Goal: Use online tool/utility: Utilize a website feature to perform a specific function

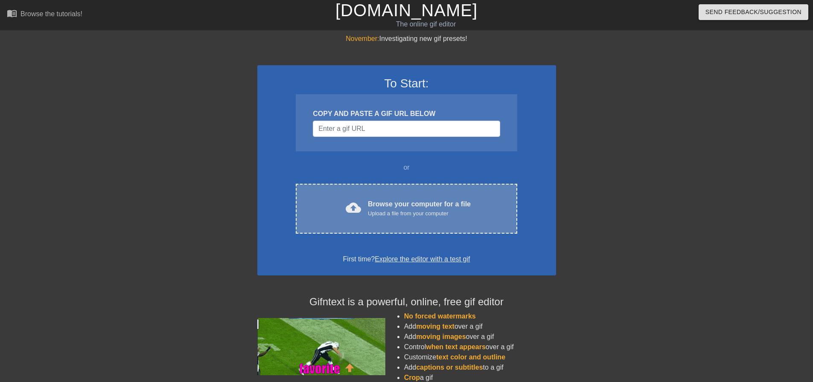
click at [393, 232] on div "cloud_upload Browse your computer for a file Upload a file from your computer C…" at bounding box center [406, 209] width 221 height 50
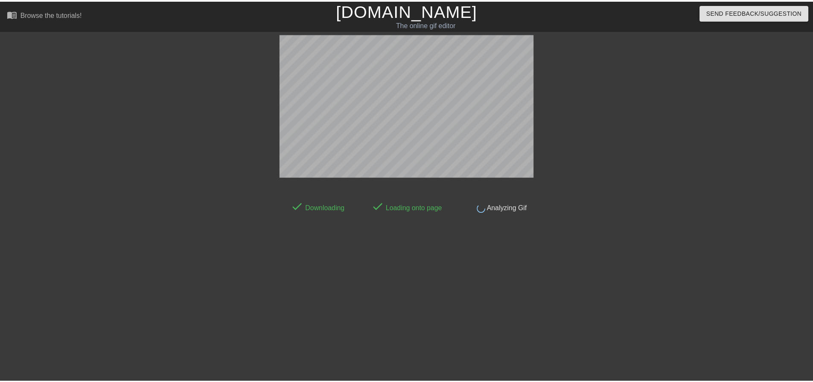
scroll to position [4, 0]
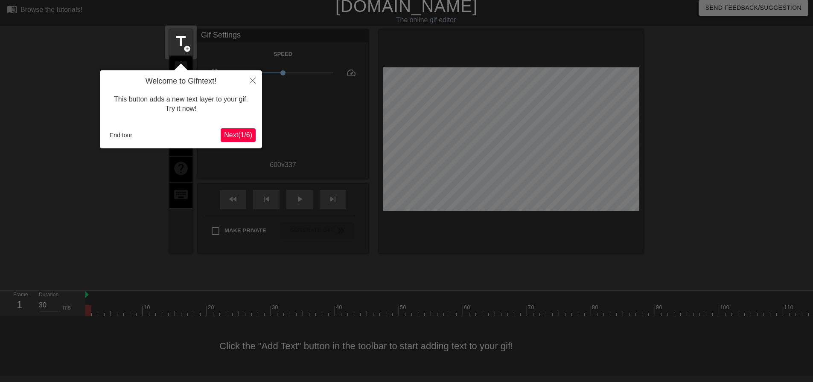
click at [232, 138] on span "Next ( 1 / 6 )" at bounding box center [238, 134] width 28 height 7
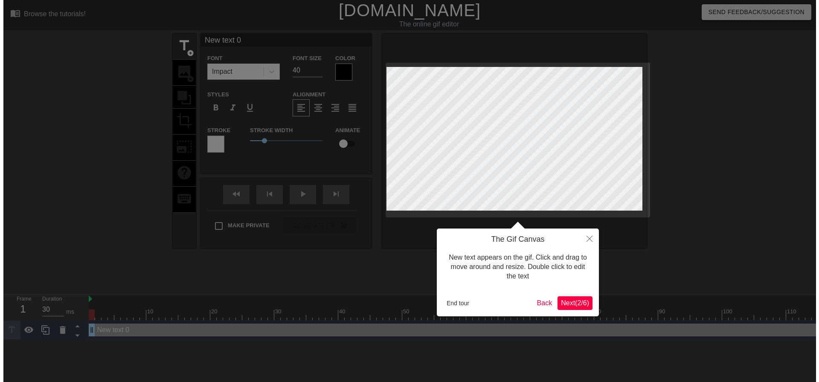
scroll to position [0, 0]
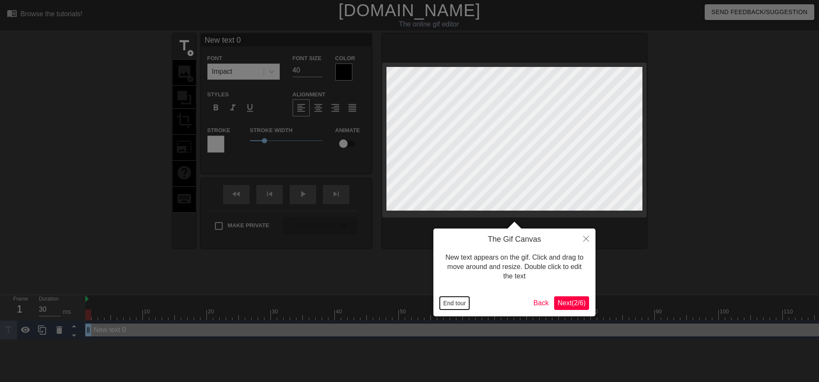
click at [460, 307] on button "End tour" at bounding box center [454, 303] width 29 height 13
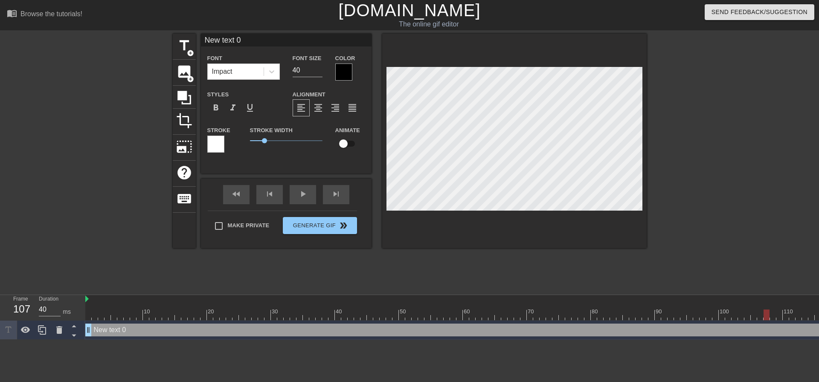
type input "30"
drag, startPoint x: 102, startPoint y: 312, endPoint x: 754, endPoint y: 326, distance: 652.2
click at [754, 326] on div "10 20 30 40 50 60 70 80 90 100 110 120 130 140 150 160" at bounding box center [452, 317] width 734 height 45
type input "C"
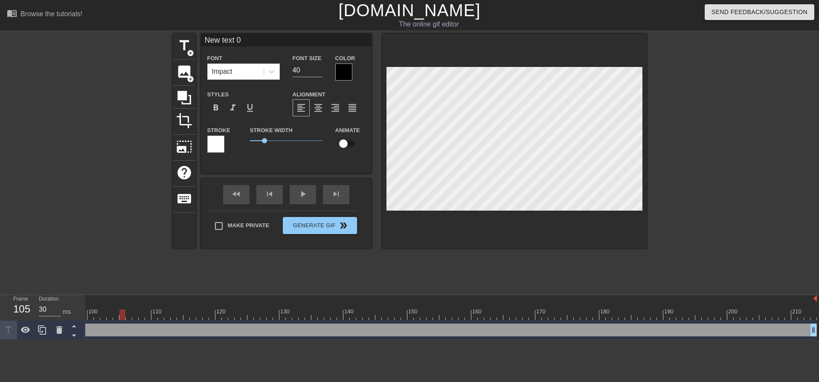
type textarea "C"
type input "CU"
type textarea "CU"
type input "CUS"
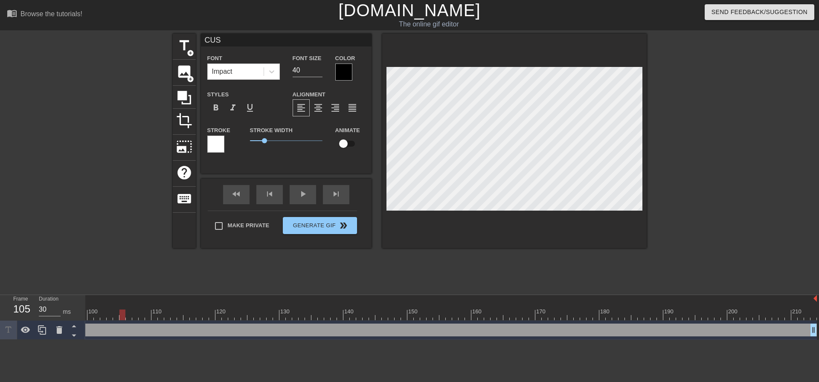
type textarea "CUS"
type input "CU"
type textarea "CU"
type input "C"
type textarea "CS"
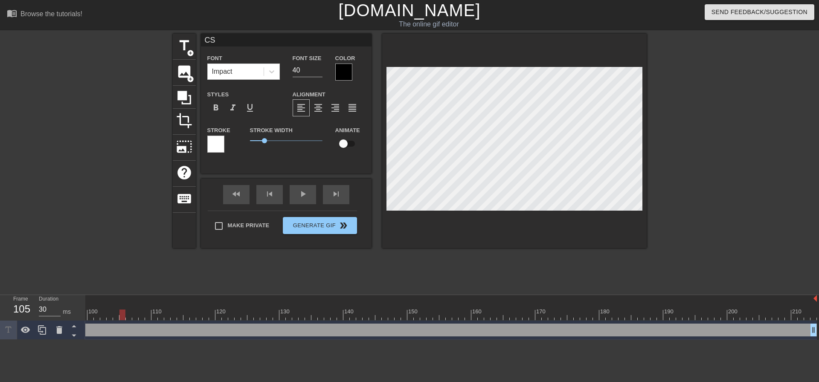
type input "CSU"
type textarea "CSU"
type input "CSU"
type textarea "CSU"
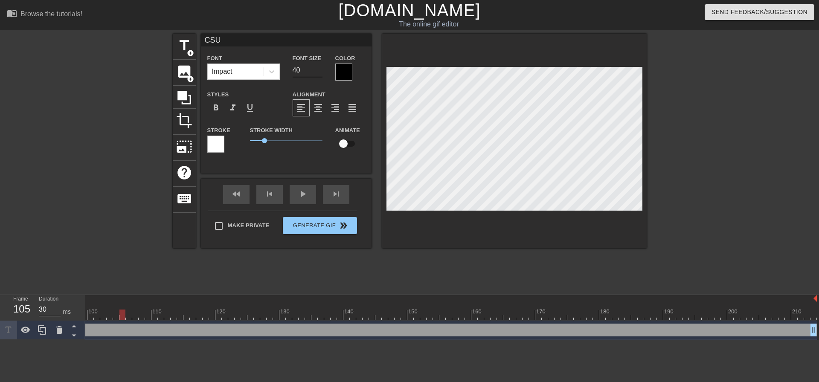
type input "CSU E"
type textarea "CSU E"
click at [343, 78] on div at bounding box center [343, 72] width 17 height 17
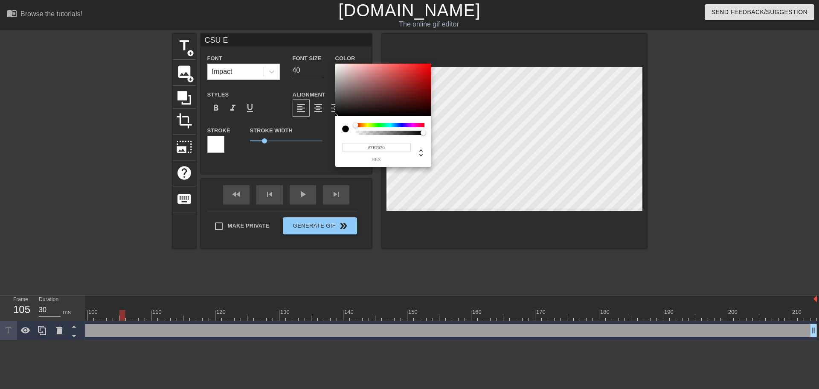
type input "#FFFFFF"
drag, startPoint x: 341, startPoint y: 102, endPoint x: 320, endPoint y: 30, distance: 74.8
click at [320, 30] on div "#FFFFFF hex" at bounding box center [409, 194] width 819 height 389
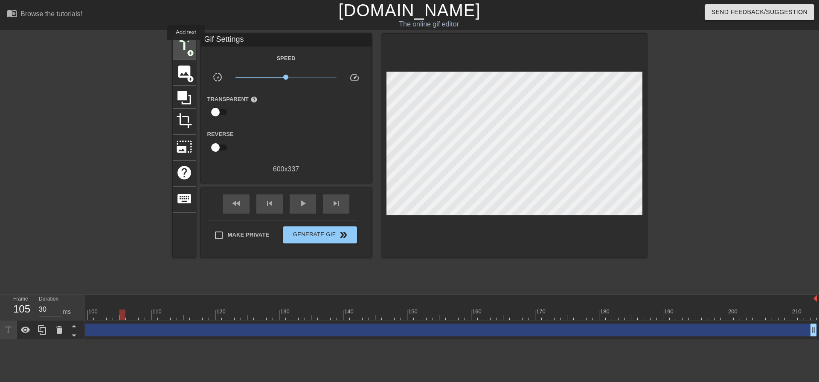
click at [186, 46] on span "title" at bounding box center [184, 46] width 16 height 16
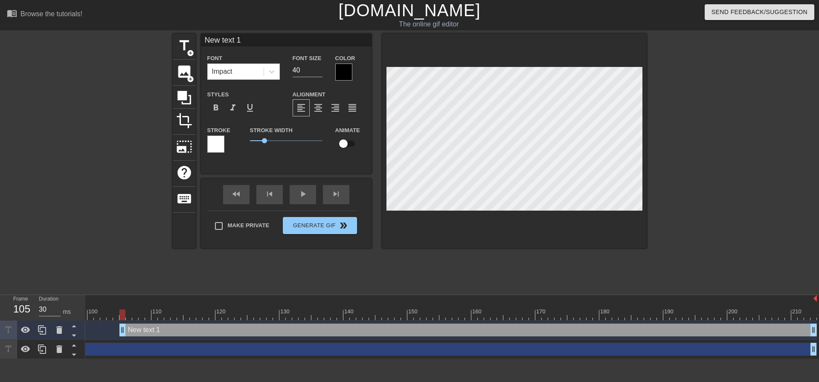
click at [218, 152] on div at bounding box center [215, 144] width 17 height 17
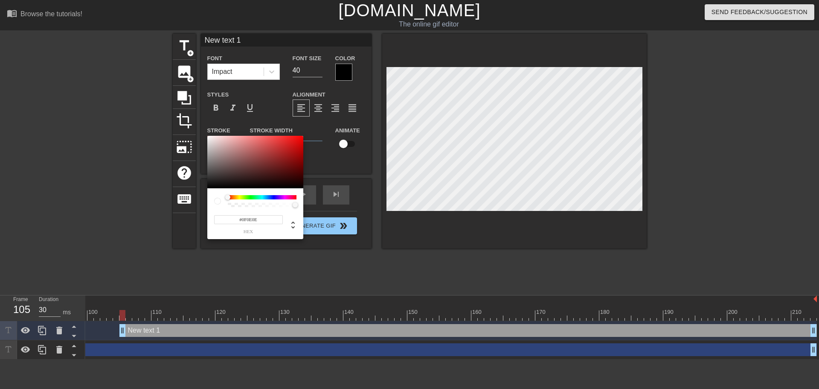
type input "#000000"
drag, startPoint x: 217, startPoint y: 182, endPoint x: 190, endPoint y: 205, distance: 35.4
click at [190, 205] on div "#000000 hex" at bounding box center [409, 194] width 819 height 389
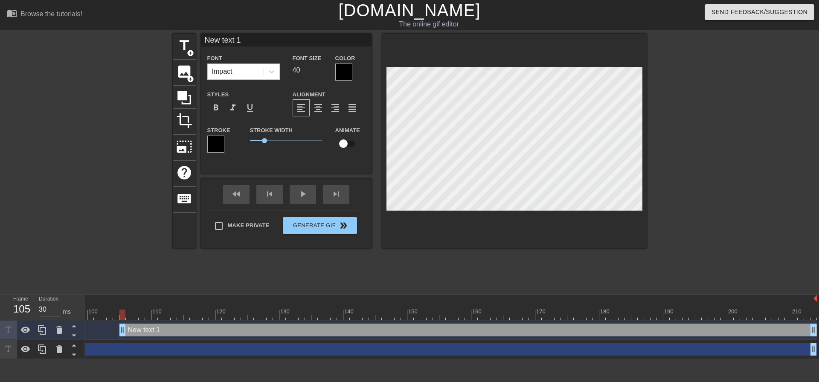
scroll to position [1, 2]
click at [310, 163] on div "New text 1 Font Impact Font Size 40 Color Styles format_bold format_italic form…" at bounding box center [286, 104] width 171 height 140
click at [364, 330] on div "New text 1 drag_handle drag_handle" at bounding box center [468, 330] width 698 height 13
click at [56, 331] on icon at bounding box center [59, 330] width 10 height 10
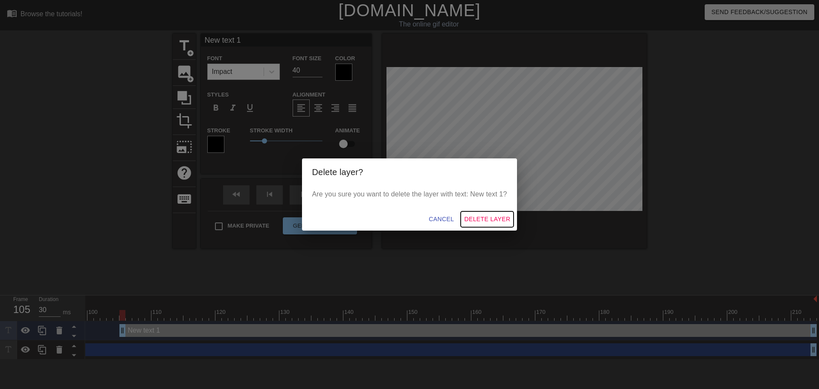
click at [487, 217] on span "Delete Layer" at bounding box center [487, 219] width 46 height 11
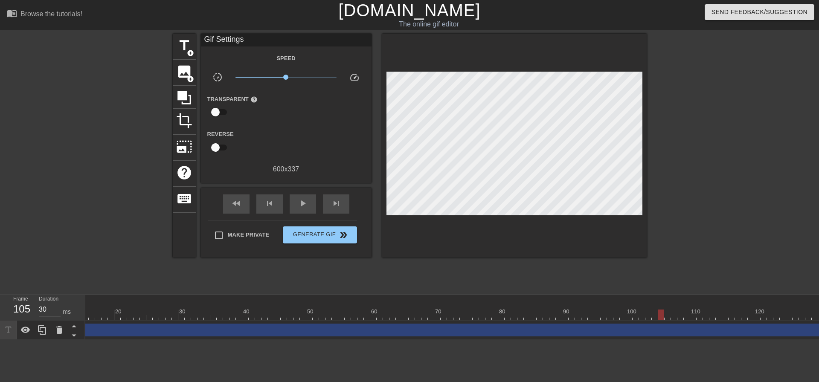
scroll to position [0, 0]
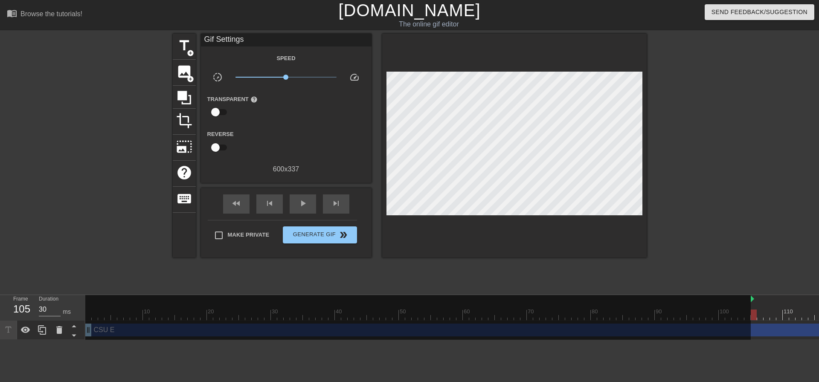
drag, startPoint x: 86, startPoint y: 300, endPoint x: 747, endPoint y: 307, distance: 661.0
click at [750, 305] on div "10 20 30 40 50 60 70 80 90 100 110 120 130 140 150 160" at bounding box center [766, 307] width 1363 height 25
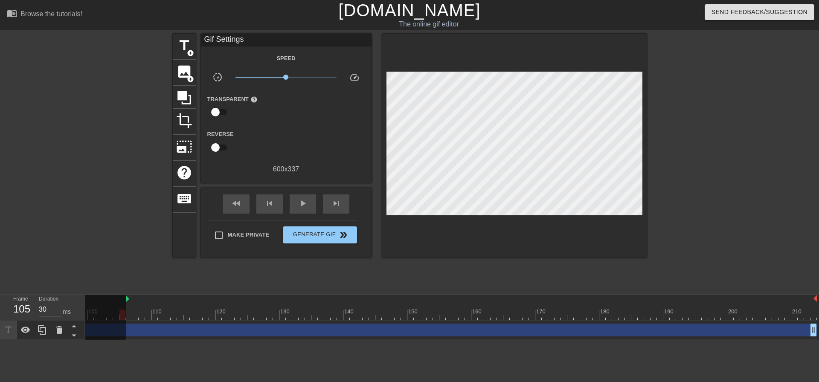
scroll to position [0, 637]
click at [111, 303] on div "10 20 30 40 50 60 70 80 90 100 110 120 130 140 150 160" at bounding box center [135, 307] width 1363 height 25
drag, startPoint x: 120, startPoint y: 316, endPoint x: 178, endPoint y: 298, distance: 60.9
click at [178, 306] on div "10 20 30 40 50 60 70 80 90 100 110 120 130 140 150 160" at bounding box center [135, 307] width 1363 height 25
type input "30"
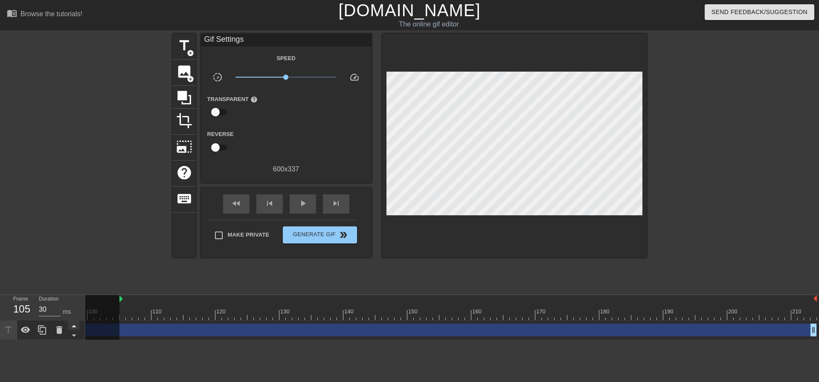
drag, startPoint x: 178, startPoint y: 313, endPoint x: 67, endPoint y: 328, distance: 111.9
click at [67, 328] on div "Frame 105 Duration 30 ms 10 20 30 40 50 60 70 80 90 100 110 120 130 140 150" at bounding box center [409, 317] width 819 height 45
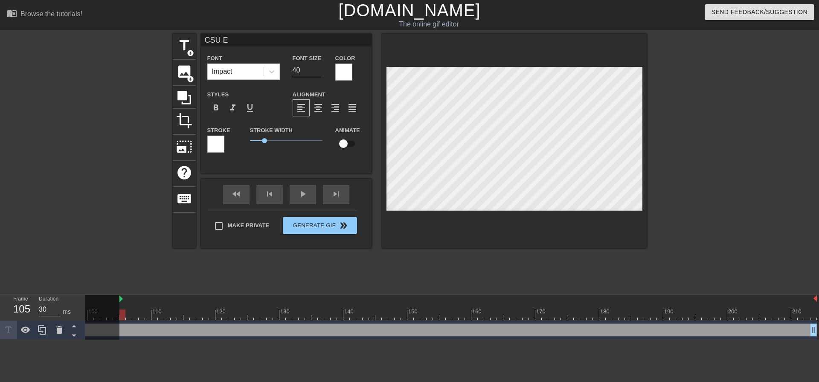
click at [215, 147] on div at bounding box center [215, 144] width 17 height 17
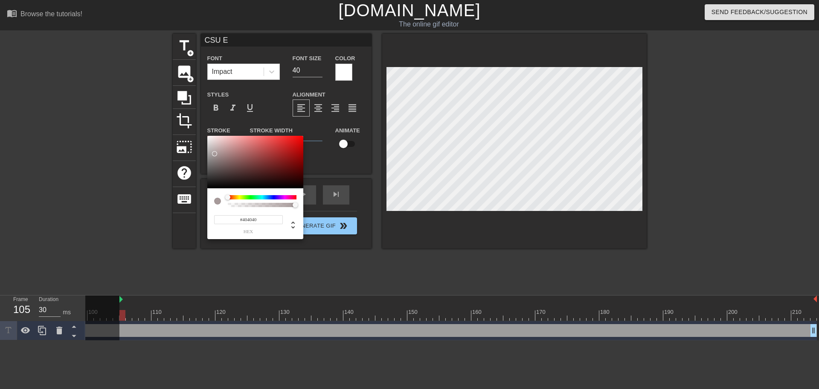
type input "#000000"
drag, startPoint x: 217, startPoint y: 151, endPoint x: 175, endPoint y: 219, distance: 79.7
click at [175, 219] on div "#000000 hex" at bounding box center [409, 194] width 819 height 389
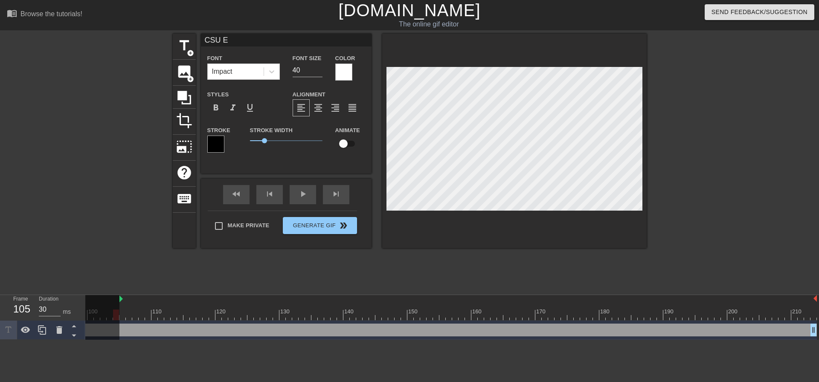
drag, startPoint x: 117, startPoint y: 317, endPoint x: 109, endPoint y: 324, distance: 10.7
click at [109, 320] on div "10 20 30 40 50 60 70 80 90 100 110 120 130 140 150 160" at bounding box center [135, 307] width 1363 height 25
drag, startPoint x: 117, startPoint y: 317, endPoint x: 146, endPoint y: 312, distance: 29.1
click at [151, 312] on div at bounding box center [154, 315] width 6 height 11
drag, startPoint x: 148, startPoint y: 315, endPoint x: 121, endPoint y: 321, distance: 27.9
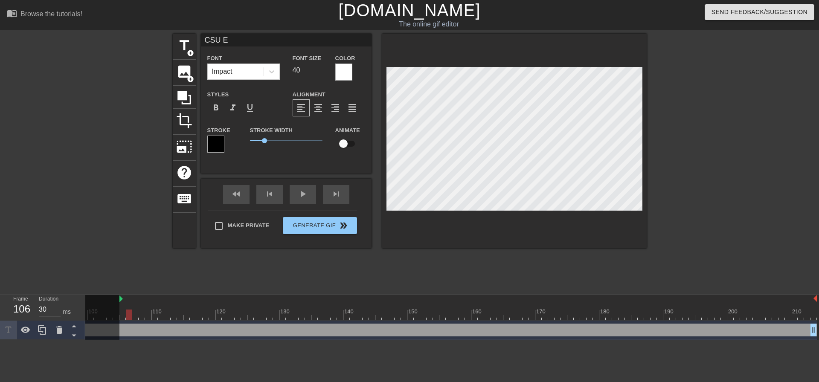
click at [121, 321] on div "10 20 30 40 50 60 70 80 90 100 110 120 130 140 150 160" at bounding box center [452, 317] width 734 height 45
click at [117, 317] on div at bounding box center [135, 315] width 1363 height 11
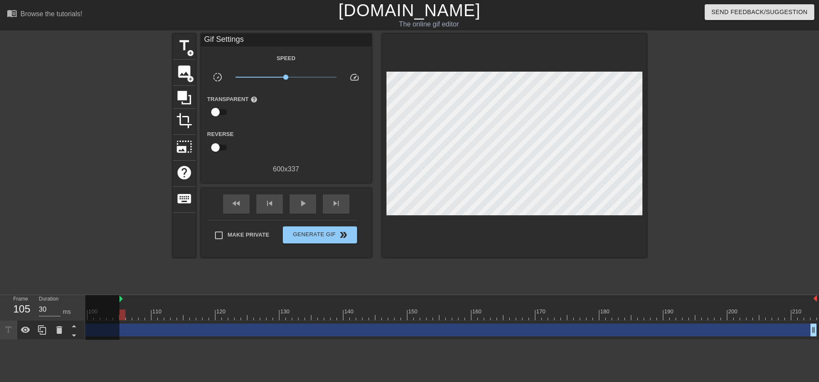
click at [739, 137] on div at bounding box center [721, 162] width 128 height 256
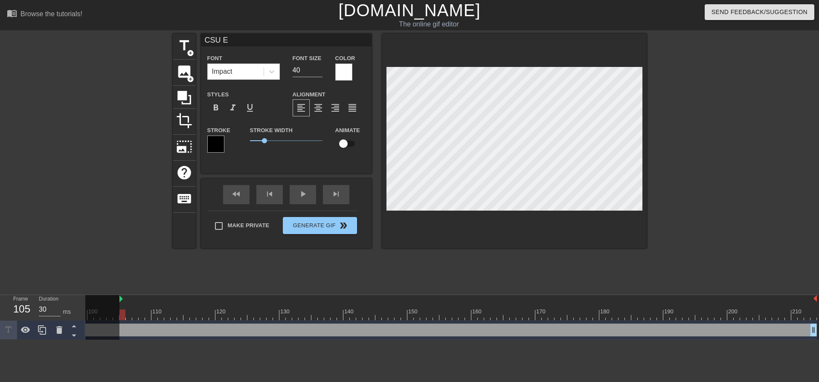
click at [691, 123] on div at bounding box center [721, 162] width 128 height 256
click at [724, 124] on div at bounding box center [721, 162] width 128 height 256
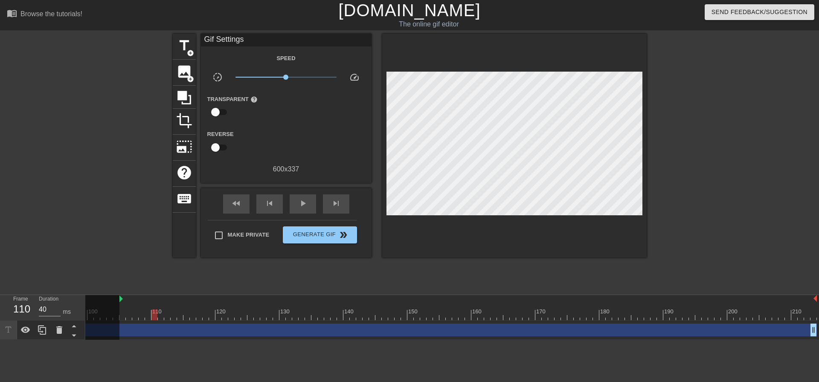
drag, startPoint x: 116, startPoint y: 317, endPoint x: 149, endPoint y: 315, distance: 32.5
click at [151, 315] on div at bounding box center [154, 315] width 6 height 11
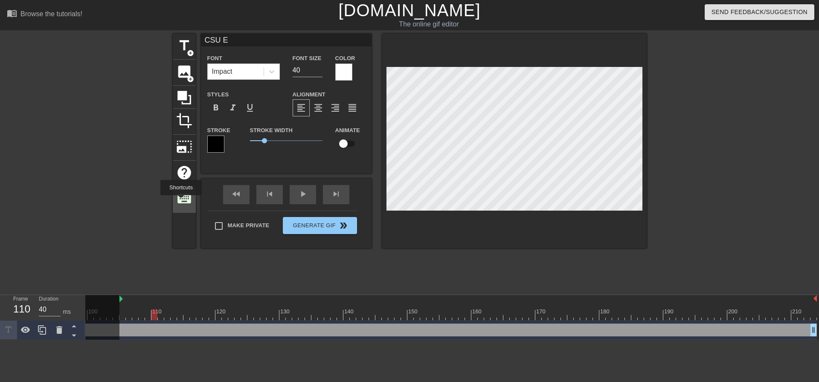
click at [182, 201] on span "keyboard" at bounding box center [184, 199] width 16 height 16
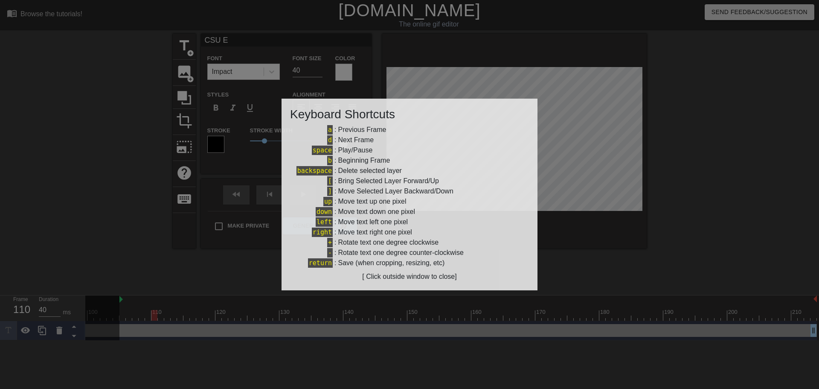
click at [240, 275] on div at bounding box center [409, 194] width 819 height 389
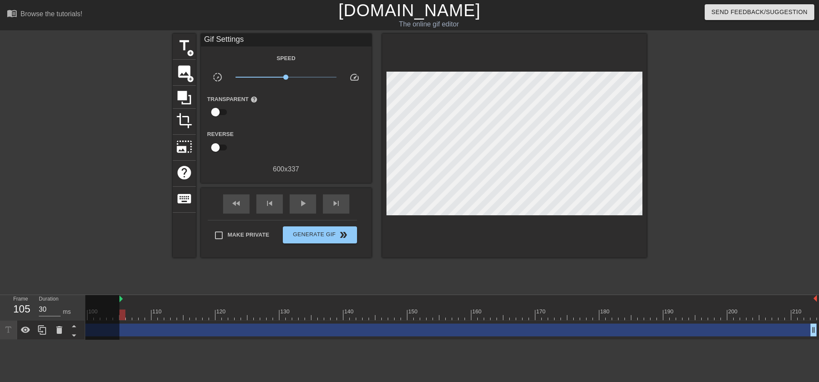
drag, startPoint x: 148, startPoint y: 313, endPoint x: 119, endPoint y: 317, distance: 29.0
click at [119, 317] on div at bounding box center [122, 315] width 6 height 11
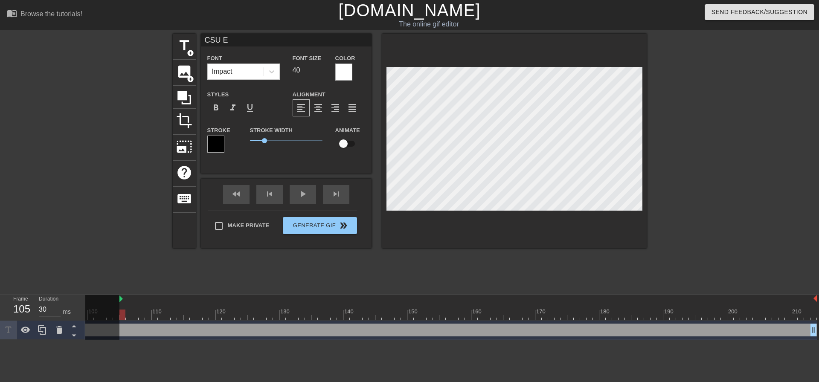
scroll to position [1, 1]
click at [189, 195] on span "keyboard" at bounding box center [184, 199] width 16 height 16
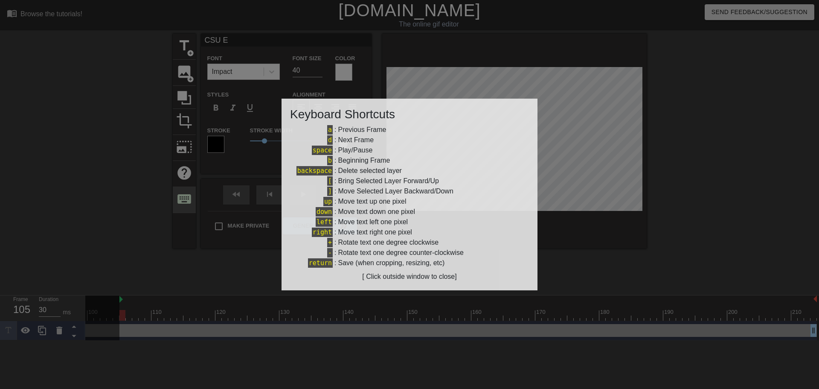
click at [189, 195] on div at bounding box center [409, 194] width 819 height 389
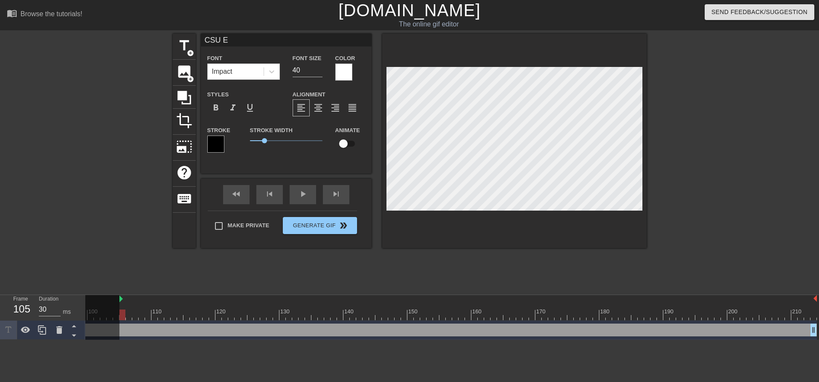
click at [119, 318] on div at bounding box center [122, 315] width 6 height 11
click at [298, 188] on div "fast_rewind skip_previous play_arrow skip_next" at bounding box center [286, 195] width 139 height 32
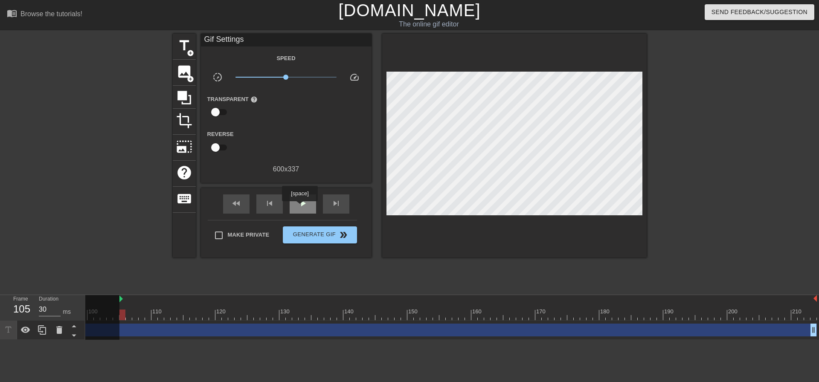
click at [300, 207] on span "play_arrow" at bounding box center [303, 203] width 10 height 10
click at [300, 207] on span "pause" at bounding box center [303, 203] width 10 height 10
drag, startPoint x: 411, startPoint y: 319, endPoint x: 117, endPoint y: 316, distance: 294.0
click at [119, 316] on div at bounding box center [122, 315] width 6 height 11
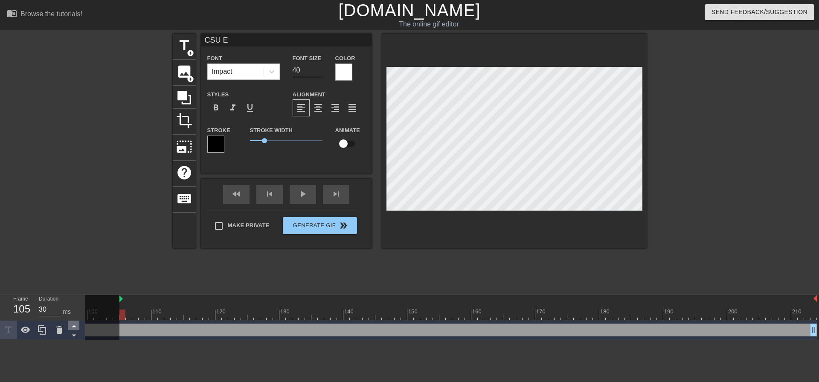
click at [73, 328] on icon at bounding box center [74, 327] width 4 height 2
click at [72, 335] on icon at bounding box center [74, 335] width 11 height 11
click at [183, 171] on span "help" at bounding box center [184, 173] width 16 height 16
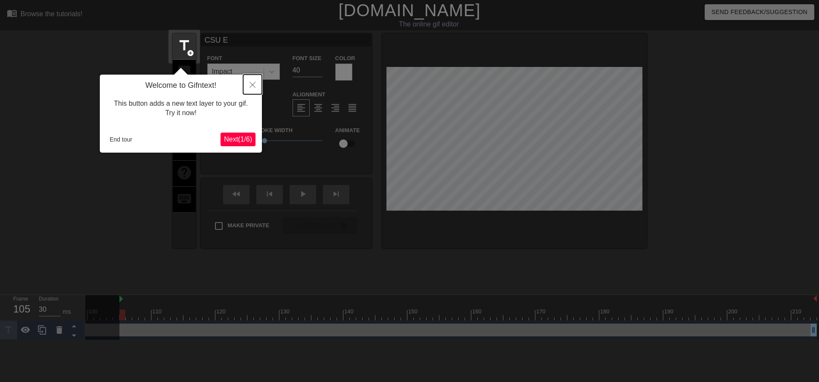
click at [257, 83] on button "Close" at bounding box center [252, 85] width 19 height 20
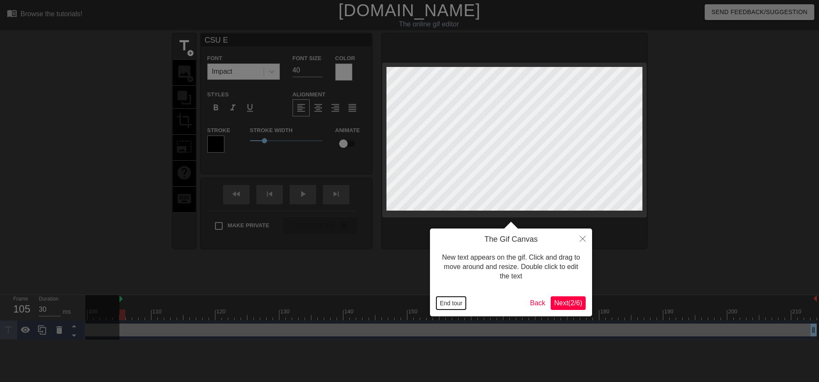
click at [442, 308] on button "End tour" at bounding box center [451, 303] width 29 height 13
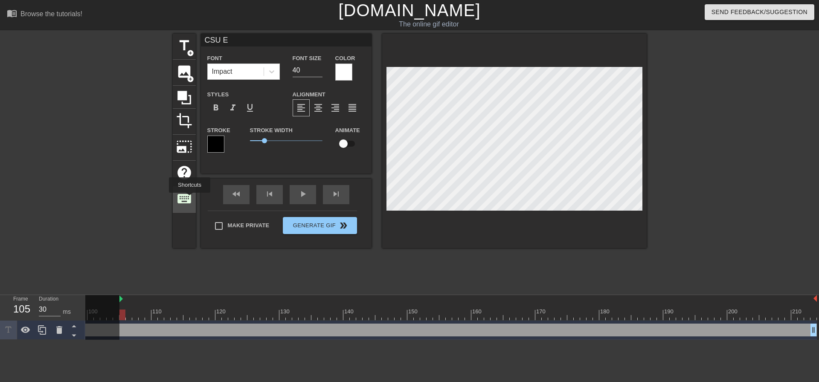
click at [189, 199] on span "keyboard" at bounding box center [184, 199] width 16 height 16
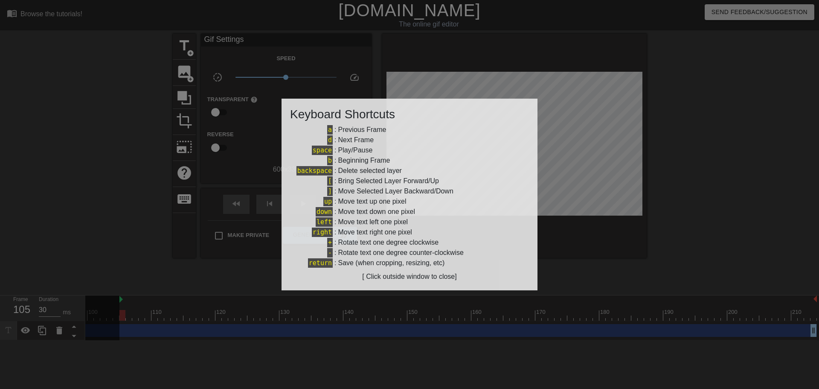
click at [628, 258] on div at bounding box center [409, 194] width 819 height 389
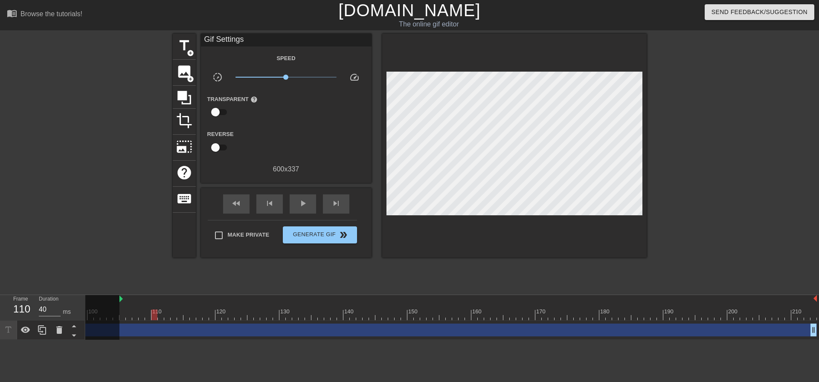
drag, startPoint x: 118, startPoint y: 317, endPoint x: 150, endPoint y: 312, distance: 32.3
click at [151, 312] on div at bounding box center [154, 315] width 6 height 11
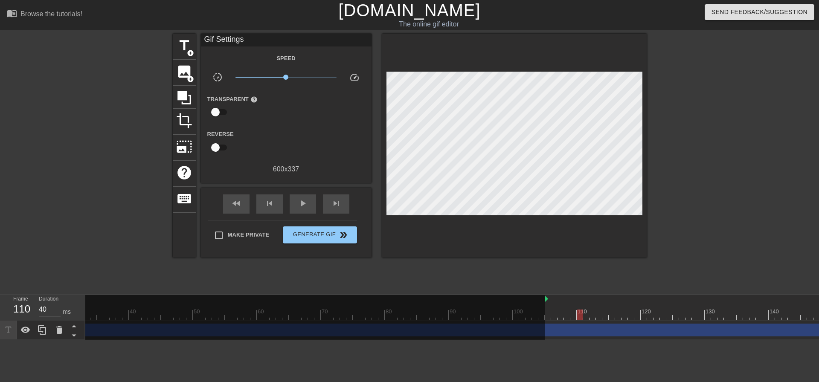
scroll to position [0, 638]
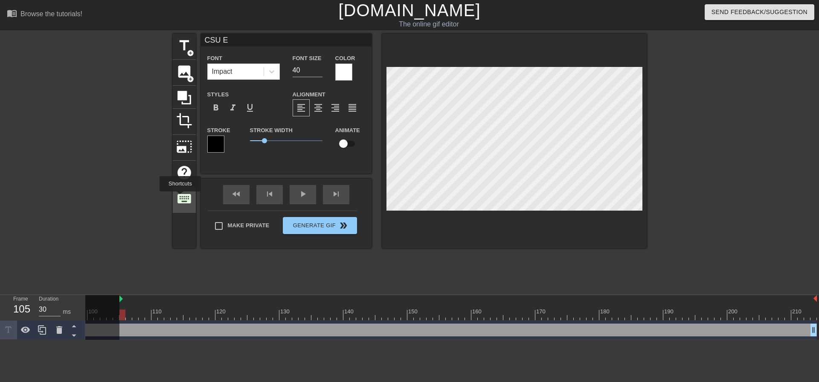
click at [180, 198] on span "keyboard" at bounding box center [184, 199] width 16 height 16
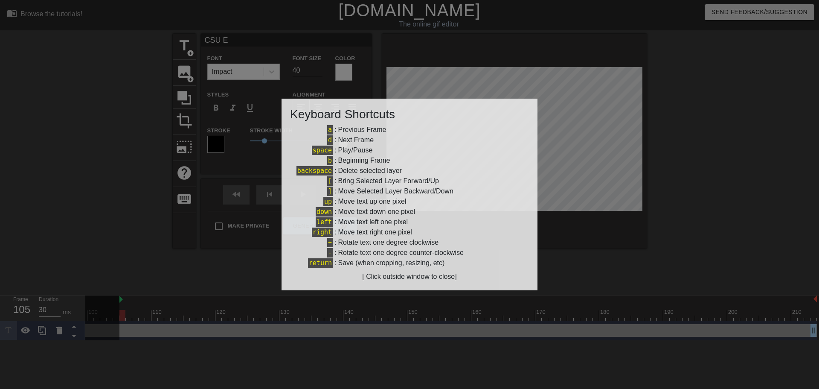
click at [226, 238] on div at bounding box center [409, 194] width 819 height 389
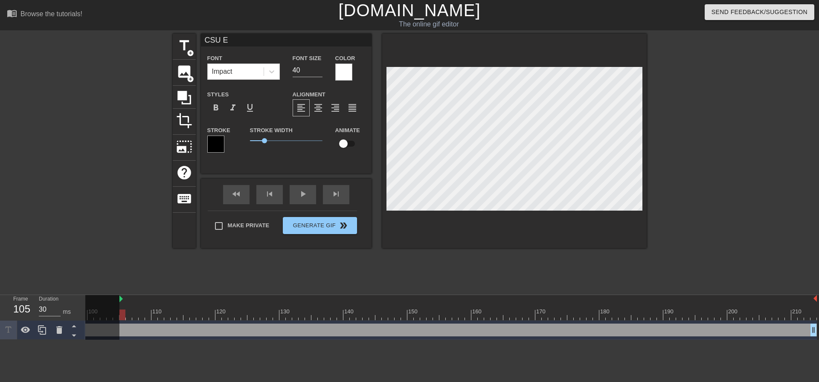
click at [757, 149] on div at bounding box center [721, 162] width 128 height 256
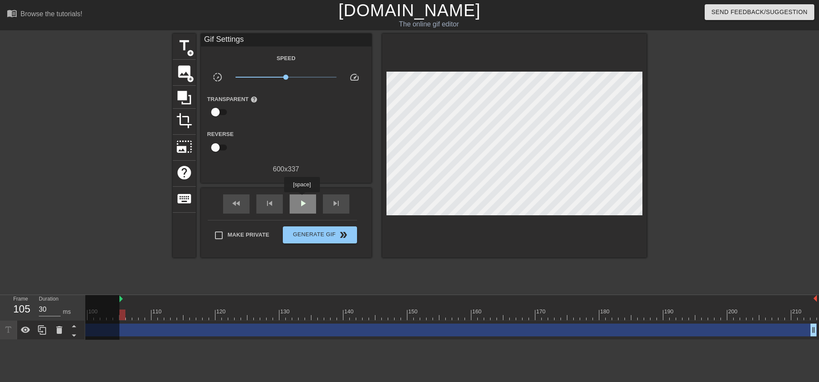
click at [302, 198] on span "play_arrow" at bounding box center [303, 203] width 10 height 10
click at [302, 198] on span "pause" at bounding box center [303, 203] width 10 height 10
drag, startPoint x: 338, startPoint y: 319, endPoint x: 98, endPoint y: 338, distance: 240.2
click at [98, 320] on div "10 20 30 40 50 60 70 80 90 100 110 120 130 140 150 160" at bounding box center [135, 307] width 1363 height 25
click at [185, 47] on span "title" at bounding box center [184, 46] width 16 height 16
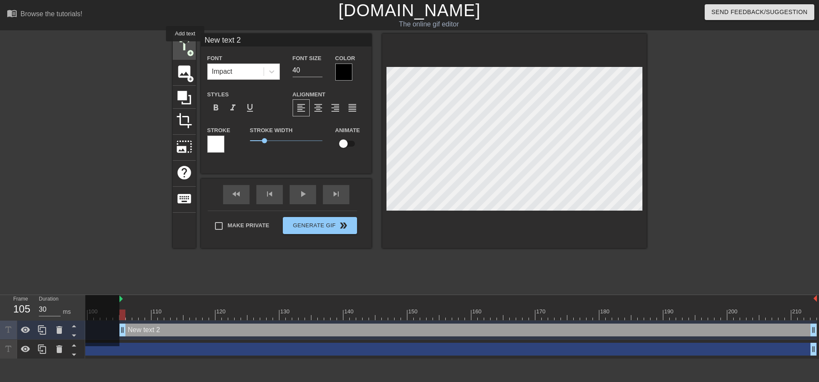
scroll to position [0, 632]
drag, startPoint x: 126, startPoint y: 332, endPoint x: 173, endPoint y: 328, distance: 47.1
drag, startPoint x: 168, startPoint y: 331, endPoint x: 123, endPoint y: 332, distance: 44.4
drag, startPoint x: 151, startPoint y: 332, endPoint x: 213, endPoint y: 330, distance: 61.9
click at [210, 332] on div "New text 2 drag_handle drag_handle" at bounding box center [468, 330] width 698 height 13
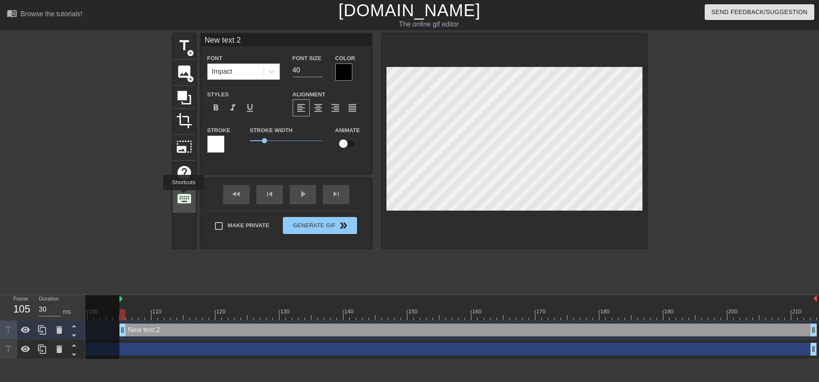
click at [183, 196] on span "keyboard" at bounding box center [184, 199] width 16 height 16
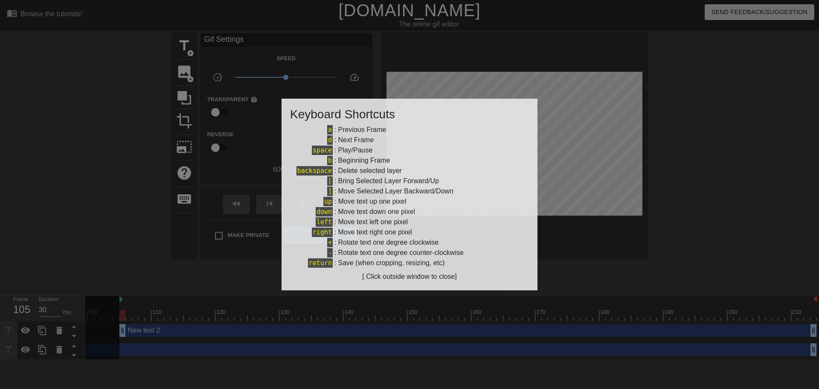
click at [684, 146] on div at bounding box center [409, 194] width 819 height 389
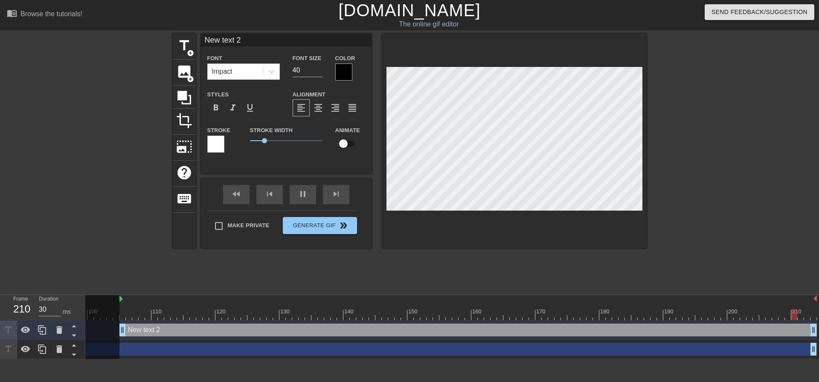
scroll to position [1, 2]
type input "40"
type input "New t ext 2"
type textarea "New t ext 2"
type input "30"
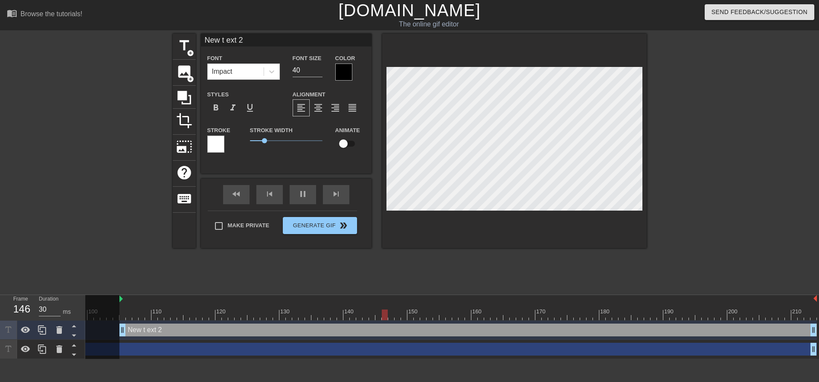
type input "New t ext 2"
type textarea "New t ext 2"
click at [350, 268] on div "title add_circle image add_circle crop photo_size_select_large help keyboard Ne…" at bounding box center [410, 162] width 474 height 256
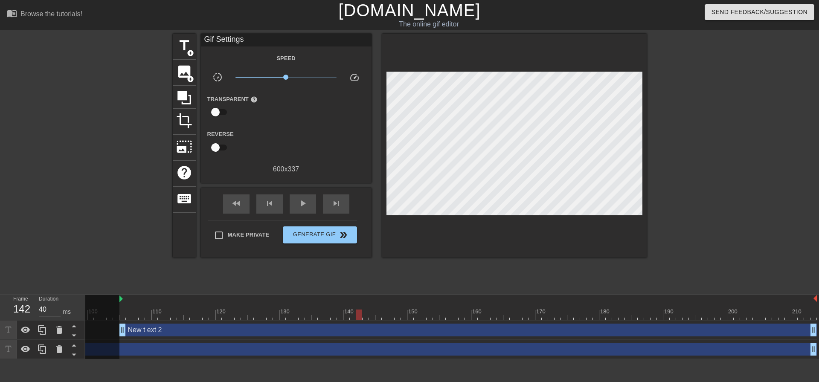
type input "30"
drag, startPoint x: 474, startPoint y: 317, endPoint x: 87, endPoint y: 364, distance: 389.4
click at [87, 359] on div "10 20 30 40 50 60 70 80 90 100 110 120 130 140 150 160" at bounding box center [452, 327] width 734 height 64
click at [146, 327] on div "New t ext 2 drag_handle drag_handle" at bounding box center [468, 330] width 698 height 13
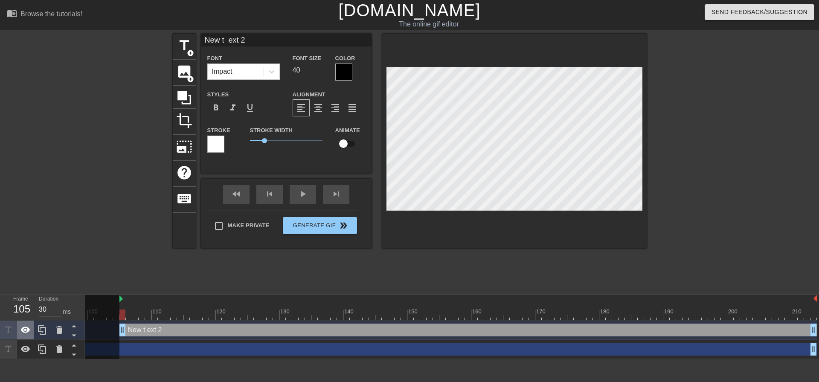
click at [28, 335] on icon at bounding box center [25, 330] width 10 height 10
click at [20, 337] on div at bounding box center [25, 330] width 17 height 19
click at [58, 332] on icon at bounding box center [59, 330] width 6 height 8
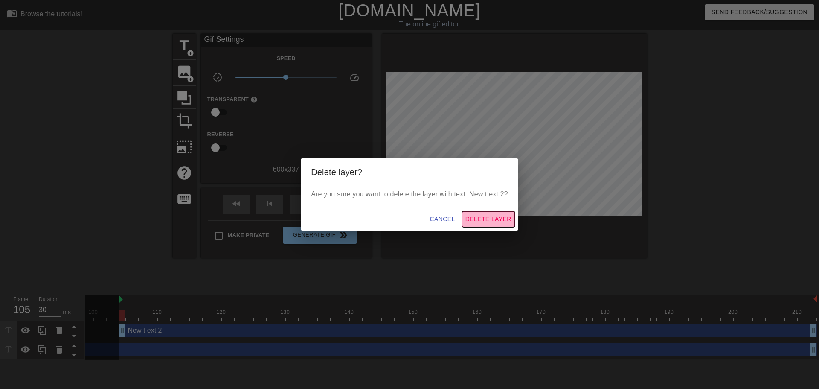
drag, startPoint x: 484, startPoint y: 218, endPoint x: 475, endPoint y: 220, distance: 9.3
click at [486, 218] on span "Delete Layer" at bounding box center [489, 219] width 46 height 11
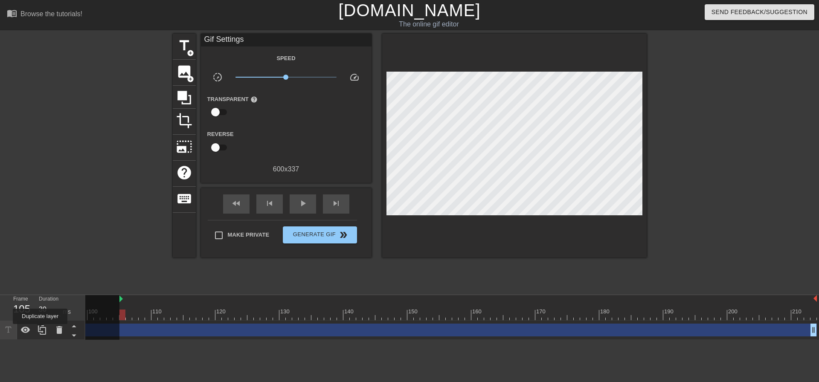
click at [41, 330] on icon at bounding box center [42, 330] width 8 height 9
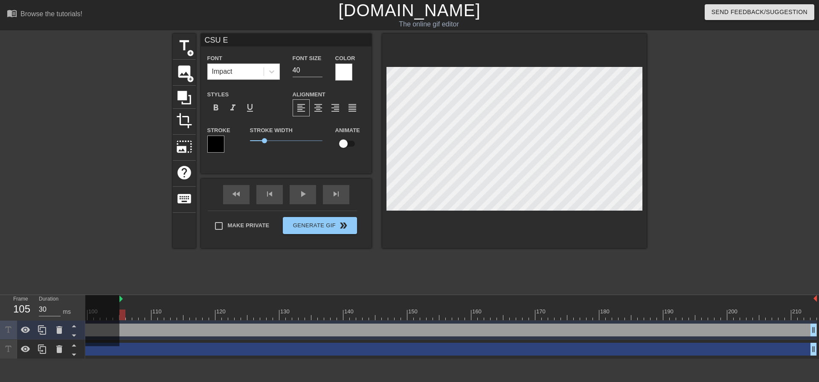
scroll to position [1, 1]
type input "RCSU E"
type textarea "RCSU E"
type input "RyCSU E"
type textarea "RyCSU E"
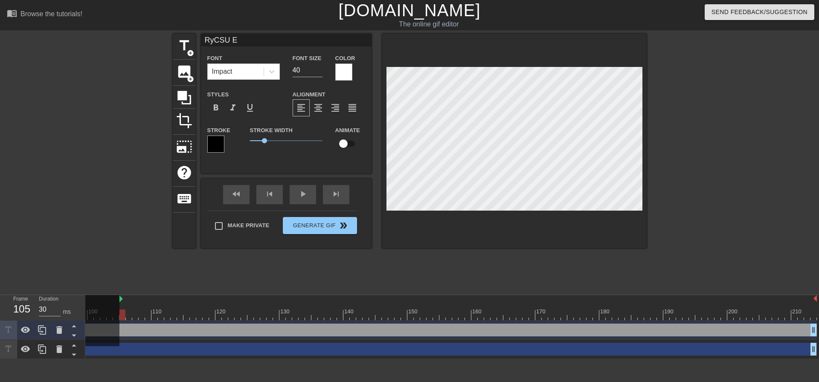
type input "RyaCSU E"
type textarea "RyanCSU E"
type input "RyanCSU E"
type textarea "RyanCSU E"
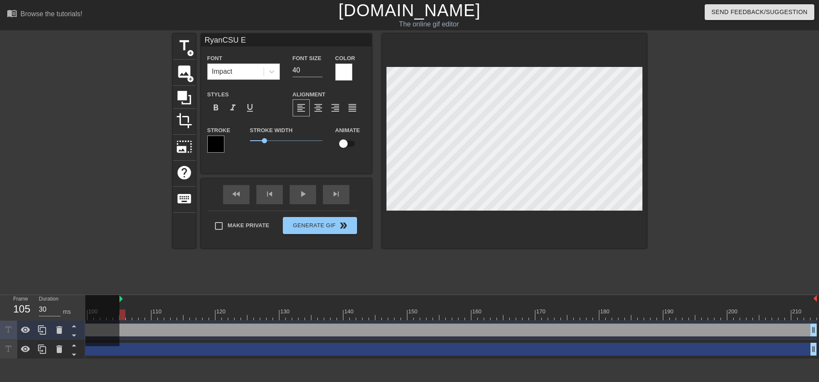
type input "[PERSON_NAME]"
type textarea "[PERSON_NAME]"
type input "CSU E"
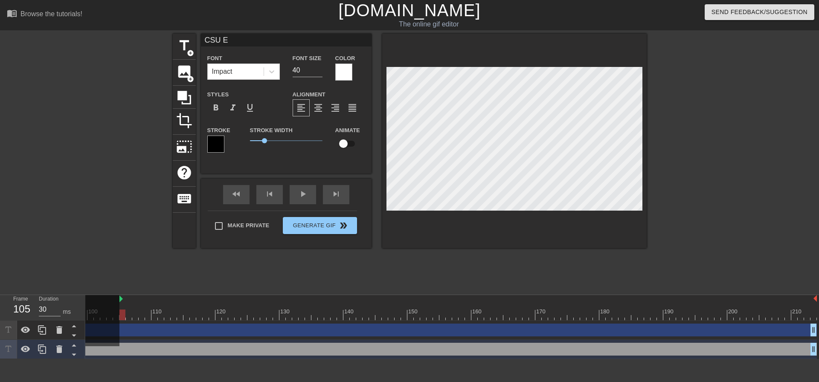
scroll to position [1, 1]
click at [723, 159] on div at bounding box center [721, 162] width 128 height 256
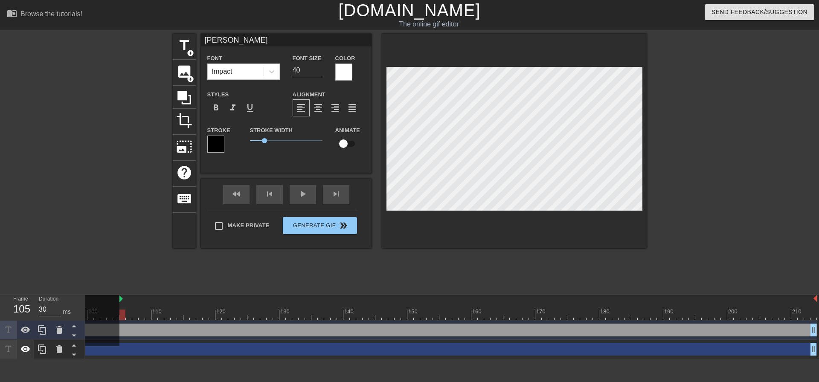
click at [22, 348] on icon at bounding box center [25, 349] width 10 height 10
click at [27, 330] on icon at bounding box center [25, 330] width 10 height 10
click at [188, 192] on span "keyboard" at bounding box center [184, 199] width 16 height 16
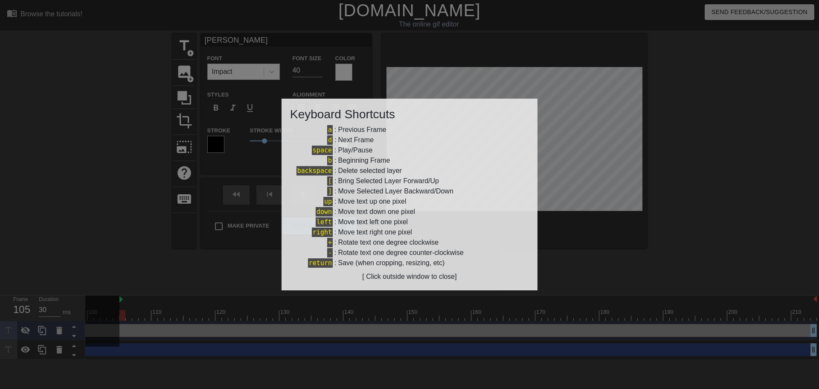
click at [623, 258] on div at bounding box center [409, 194] width 819 height 389
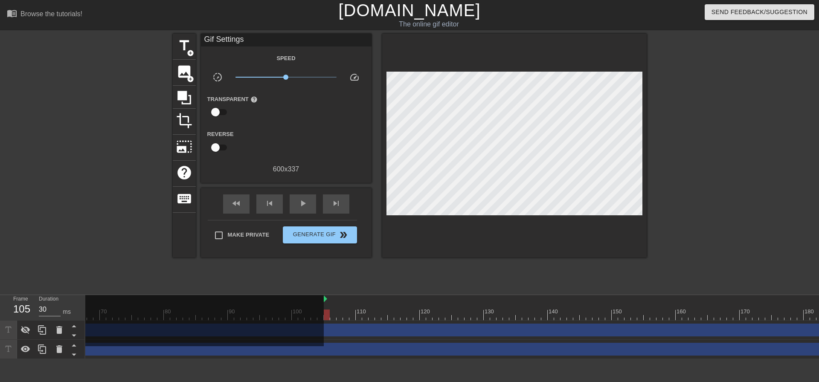
scroll to position [0, 0]
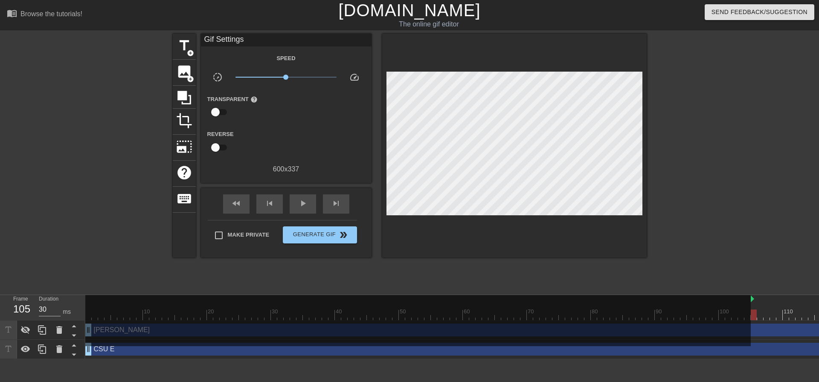
click at [132, 323] on div at bounding box center [418, 320] width 666 height 51
click at [115, 330] on div at bounding box center [418, 320] width 666 height 51
click at [108, 338] on div at bounding box center [418, 320] width 666 height 51
click at [22, 331] on icon at bounding box center [25, 330] width 10 height 10
click at [24, 330] on icon at bounding box center [25, 330] width 9 height 6
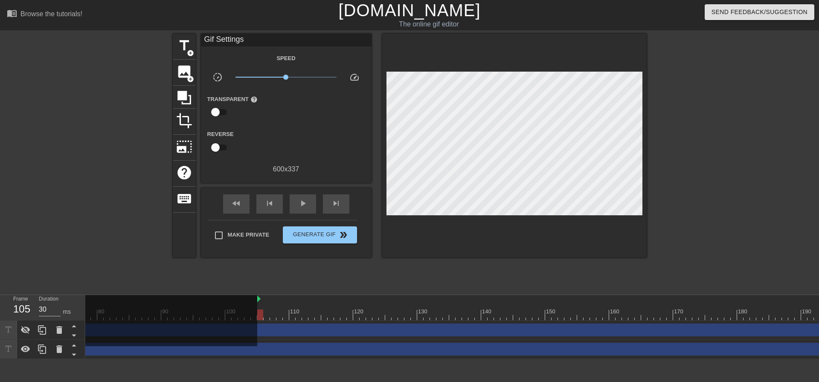
scroll to position [0, 632]
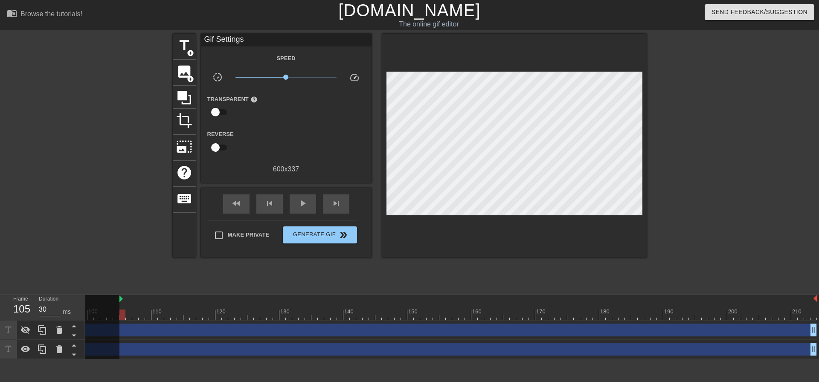
drag, startPoint x: 122, startPoint y: 315, endPoint x: 124, endPoint y: 326, distance: 10.8
click at [124, 326] on div "10 20 30 40 50 60 70 80 90 100 110 120 130 140 150 160" at bounding box center [452, 327] width 734 height 64
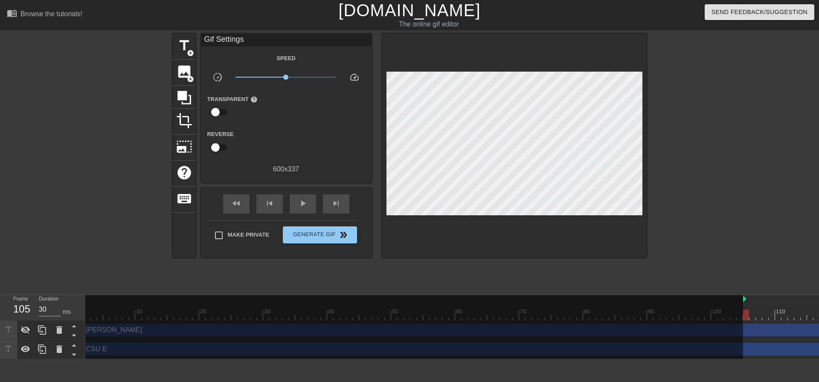
scroll to position [0, 0]
drag, startPoint x: 89, startPoint y: 332, endPoint x: 683, endPoint y: 269, distance: 597.2
click at [171, 323] on div at bounding box center [418, 330] width 666 height 70
click at [751, 300] on div at bounding box center [418, 330] width 666 height 70
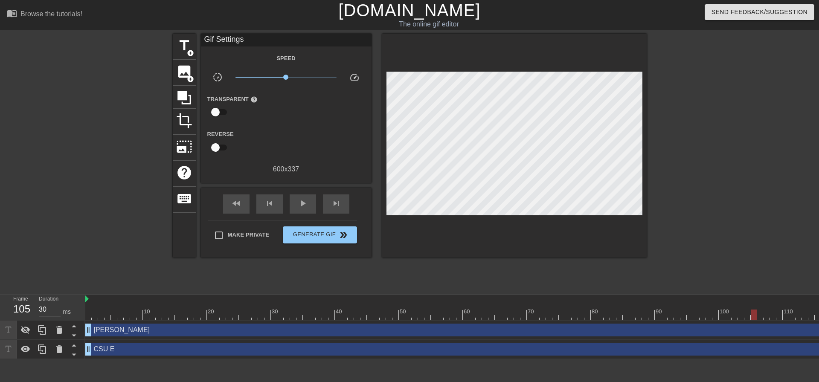
drag, startPoint x: 752, startPoint y: 300, endPoint x: 55, endPoint y: 368, distance: 700.6
click at [55, 359] on html "menu_book Browse the tutorials! [DOMAIN_NAME] The online gif editor Send Feedba…" at bounding box center [409, 179] width 819 height 359
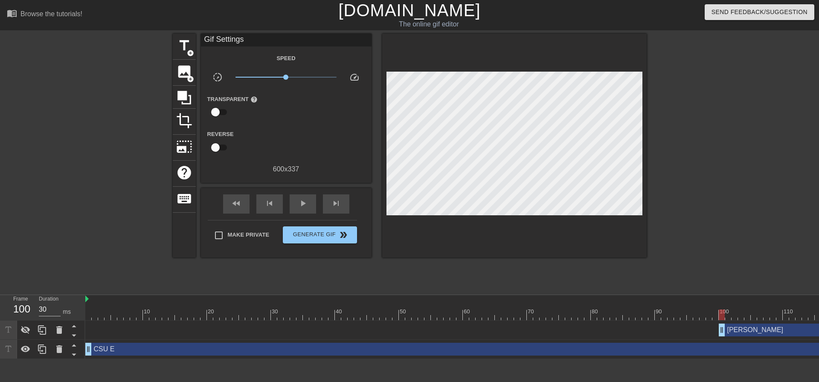
drag, startPoint x: 90, startPoint y: 331, endPoint x: 722, endPoint y: 312, distance: 633.1
click at [722, 312] on div "10 20 30 40 50 60 70 80 90 100 110 120 130 140 150 160" at bounding box center [452, 327] width 734 height 64
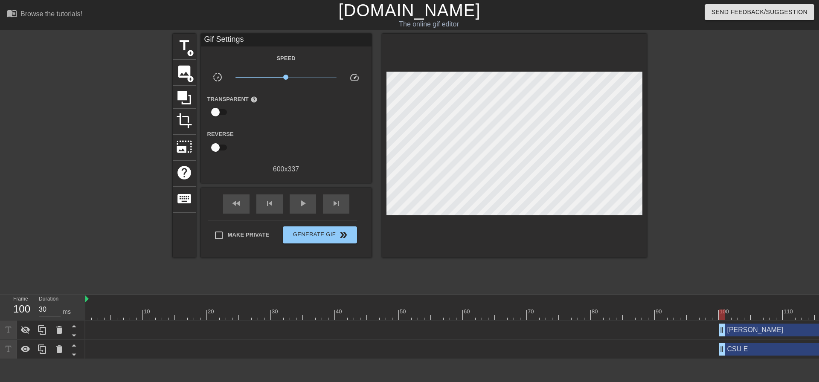
drag, startPoint x: 88, startPoint y: 353, endPoint x: 721, endPoint y: 352, distance: 632.4
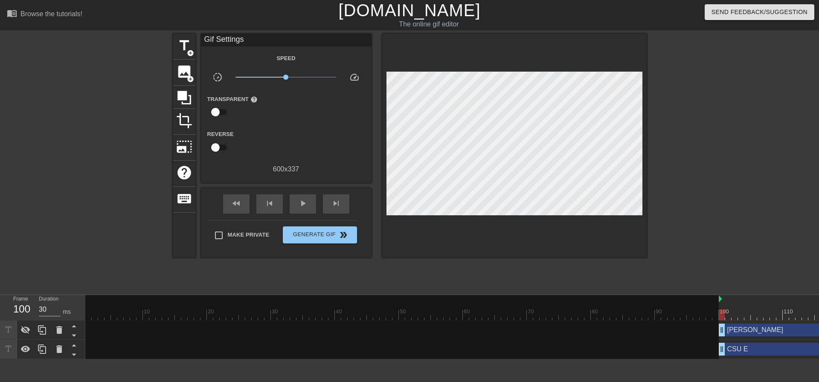
drag, startPoint x: 87, startPoint y: 303, endPoint x: 718, endPoint y: 305, distance: 631.1
click at [718, 305] on div "10 20 30 40 50 60 70 80 90 100 110 120 130 140 150 160" at bounding box center [766, 307] width 1363 height 25
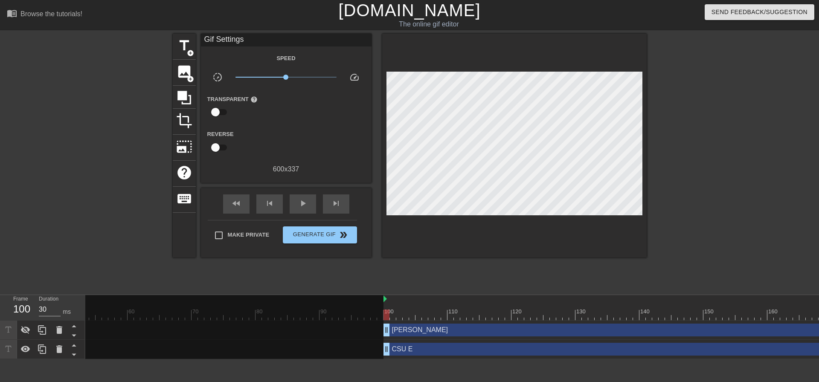
scroll to position [0, 638]
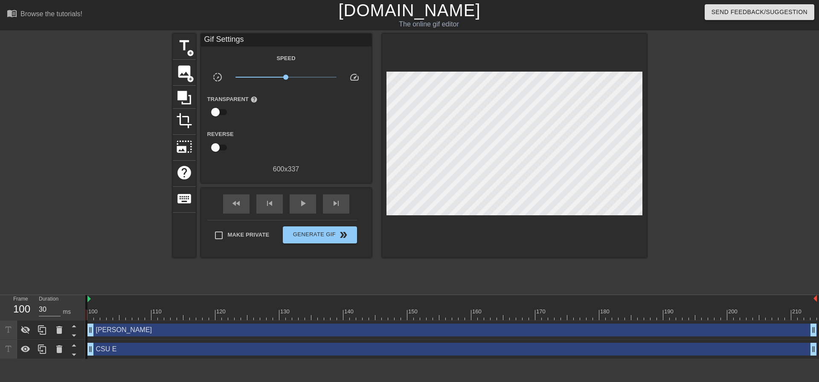
drag, startPoint x: 236, startPoint y: 314, endPoint x: 82, endPoint y: 332, distance: 155.6
click at [82, 332] on div "Frame 100 Duration 30 ms 10 20 30 40 50 60 70 80 90 100 110 120 130 140 150" at bounding box center [409, 327] width 819 height 64
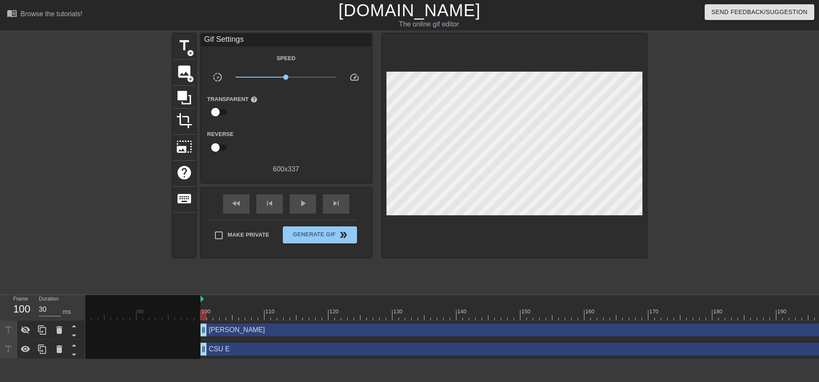
scroll to position [0, 505]
drag, startPoint x: 215, startPoint y: 298, endPoint x: 199, endPoint y: 331, distance: 36.6
click at [195, 303] on div "10 20 30 40 50 60 70 80 90 100 110 120 130 140 150 160" at bounding box center [262, 307] width 1363 height 25
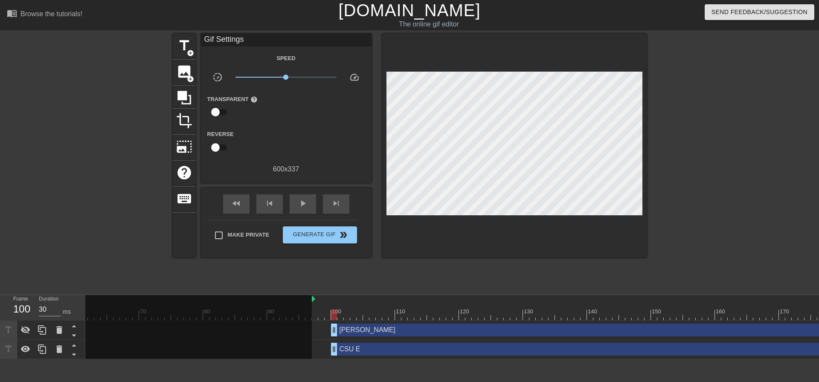
scroll to position [0, 382]
drag, startPoint x: 341, startPoint y: 331, endPoint x: 321, endPoint y: 333, distance: 19.7
drag, startPoint x: 338, startPoint y: 347, endPoint x: 319, endPoint y: 348, distance: 18.8
click at [316, 299] on div at bounding box center [10, 330] width 614 height 70
click at [317, 299] on div at bounding box center [10, 330] width 614 height 70
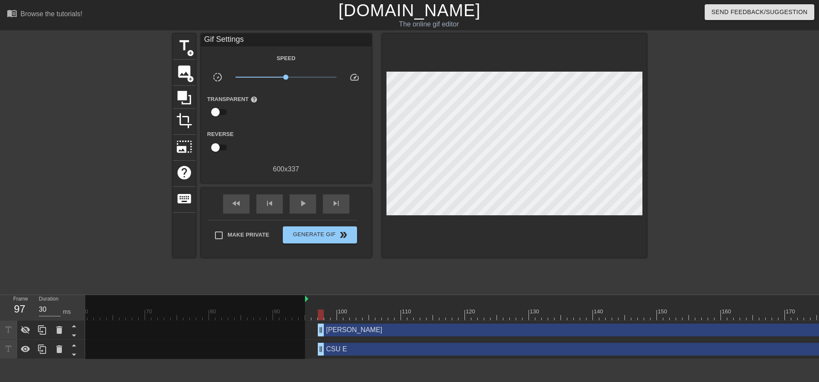
drag, startPoint x: 319, startPoint y: 299, endPoint x: 296, endPoint y: 301, distance: 22.7
click at [297, 301] on div "10 20 30 40 50 60 70 80 90 100 110 120 130 140 150 160" at bounding box center [384, 307] width 1363 height 25
drag, startPoint x: 441, startPoint y: 315, endPoint x: 302, endPoint y: 317, distance: 138.7
click at [302, 317] on div at bounding box center [384, 315] width 1363 height 11
drag, startPoint x: 460, startPoint y: 312, endPoint x: 302, endPoint y: 322, distance: 158.7
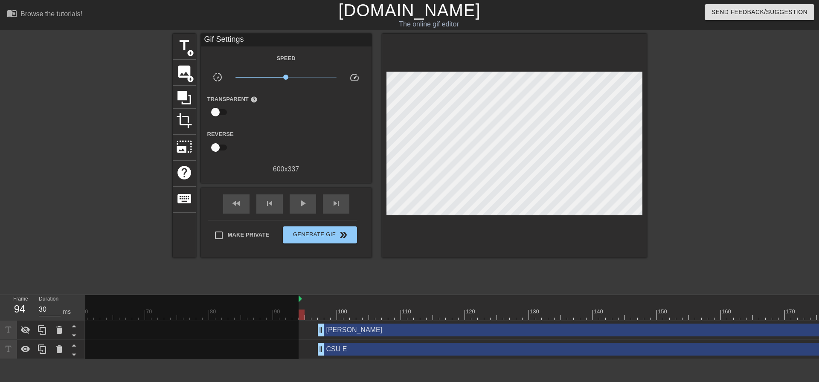
click at [302, 322] on div "10 20 30 40 50 60 70 80 90 100 110 120 130 140 150 160" at bounding box center [452, 327] width 734 height 64
drag, startPoint x: 320, startPoint y: 332, endPoint x: 298, endPoint y: 334, distance: 21.9
click at [298, 334] on div "10 20 30 40 50 60 70 80 90 100 110 120 130 140 150 160" at bounding box center [452, 327] width 734 height 64
drag, startPoint x: 320, startPoint y: 350, endPoint x: 299, endPoint y: 352, distance: 21.4
click at [26, 330] on icon at bounding box center [25, 330] width 10 height 10
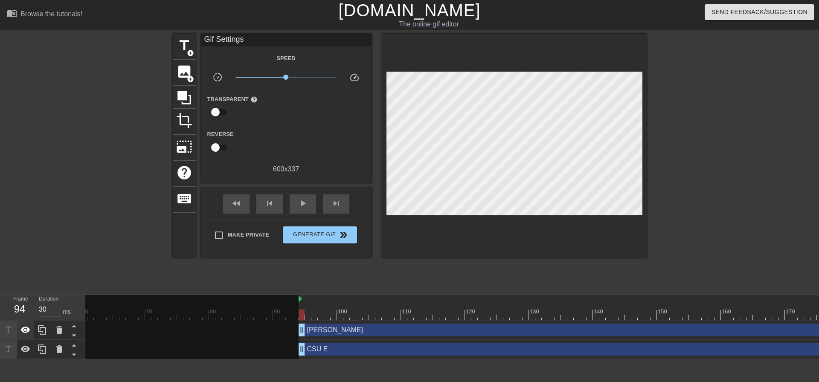
click at [26, 331] on icon at bounding box center [25, 330] width 9 height 6
click at [22, 328] on icon at bounding box center [25, 330] width 10 height 10
click at [25, 348] on icon at bounding box center [25, 349] width 9 height 6
drag, startPoint x: 608, startPoint y: 316, endPoint x: 302, endPoint y: 333, distance: 306.0
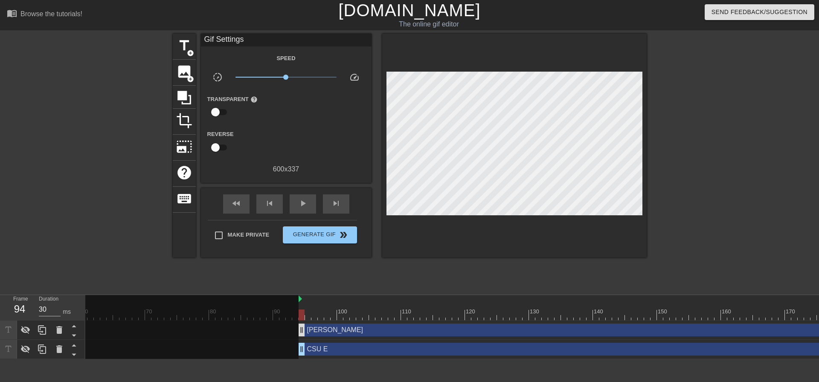
click at [302, 333] on div "10 20 30 40 50 60 70 80 90 100 110 120 130 140 150 160" at bounding box center [452, 327] width 734 height 64
drag, startPoint x: 446, startPoint y: 317, endPoint x: 303, endPoint y: 329, distance: 143.9
click at [303, 329] on div "10 20 30 40 50 60 70 80 90 100 110 120 130 140 150 160" at bounding box center [452, 327] width 734 height 64
click at [31, 328] on div at bounding box center [25, 330] width 17 height 19
click at [26, 348] on icon at bounding box center [25, 349] width 10 height 10
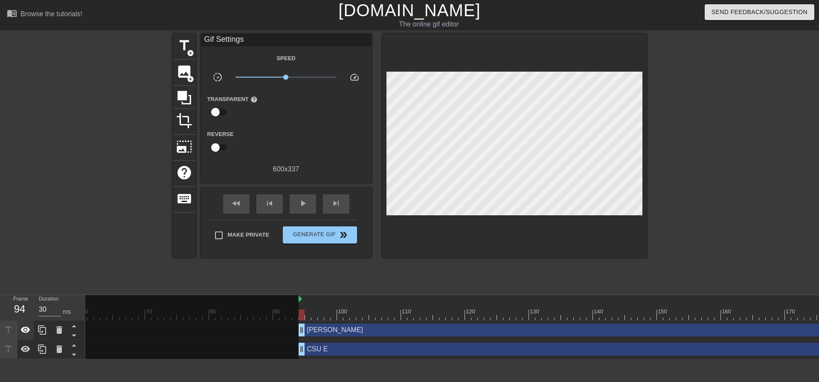
click at [29, 330] on icon at bounding box center [25, 330] width 9 height 6
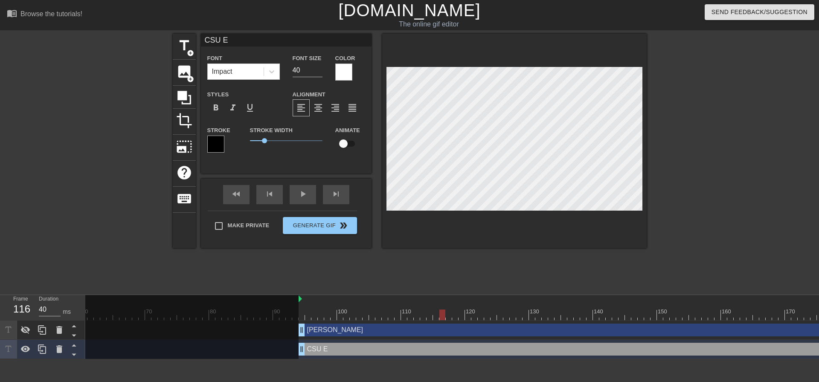
click at [443, 315] on div at bounding box center [443, 315] width 6 height 11
drag, startPoint x: 358, startPoint y: 352, endPoint x: 335, endPoint y: 352, distance: 22.2
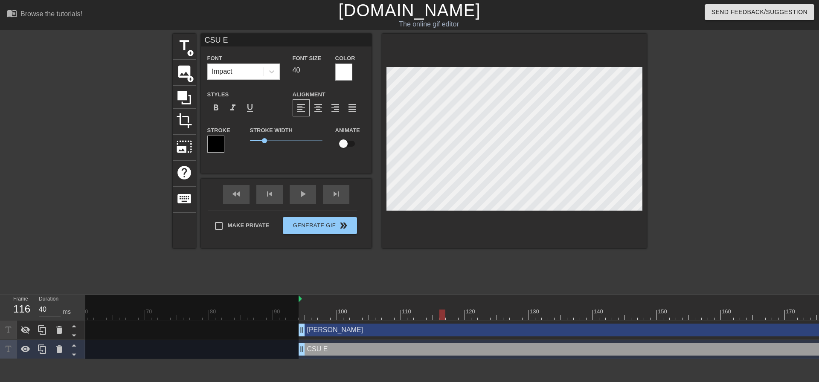
click at [335, 352] on div "CSU E drag_handle drag_handle" at bounding box center [683, 349] width 768 height 13
click at [73, 347] on icon at bounding box center [74, 346] width 4 height 2
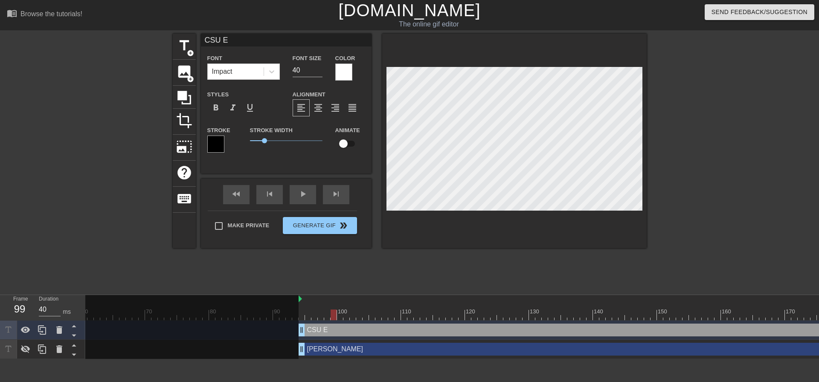
type input "30"
drag, startPoint x: 618, startPoint y: 316, endPoint x: 278, endPoint y: 347, distance: 341.1
click at [278, 320] on div "10 20 30 40 50 60 70 80 90 100 110 120 130 140 150 160" at bounding box center [384, 307] width 1363 height 25
click at [348, 142] on input "checkbox" at bounding box center [343, 144] width 49 height 16
click at [327, 136] on input "checkbox" at bounding box center [351, 144] width 49 height 16
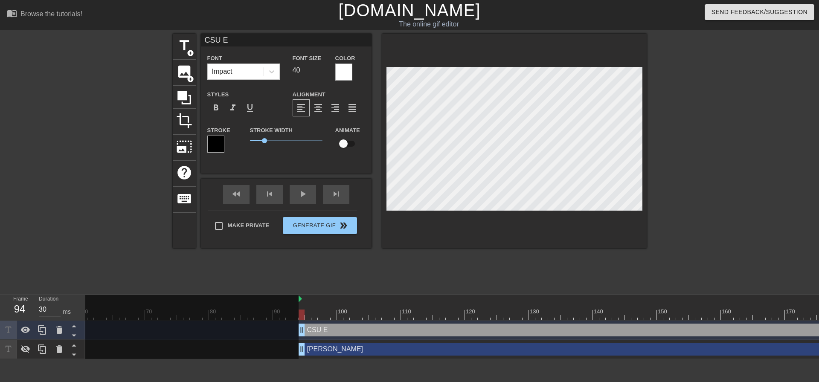
click at [319, 136] on input "checkbox" at bounding box center [343, 144] width 49 height 16
checkbox input "true"
click at [426, 281] on div "title add_circle image add_circle crop photo_size_select_large help keyboard CS…" at bounding box center [410, 162] width 474 height 256
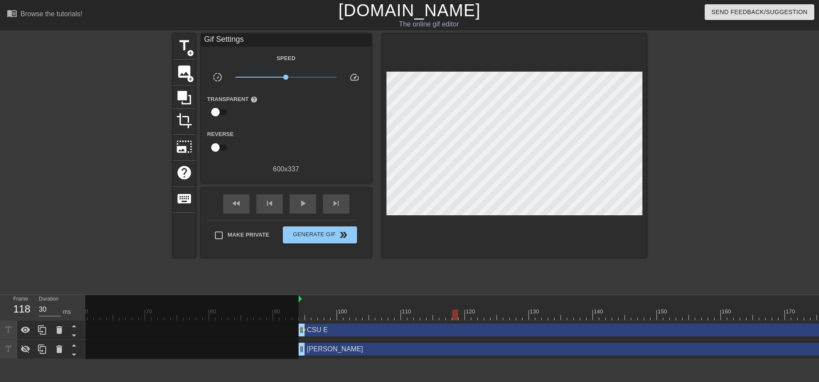
drag, startPoint x: 306, startPoint y: 332, endPoint x: 408, endPoint y: 328, distance: 102.0
click at [408, 328] on div "CSU E drag_handle drag_handle lens" at bounding box center [384, 330] width 1363 height 13
click at [458, 314] on div at bounding box center [384, 315] width 1363 height 11
click at [456, 314] on div at bounding box center [455, 315] width 6 height 11
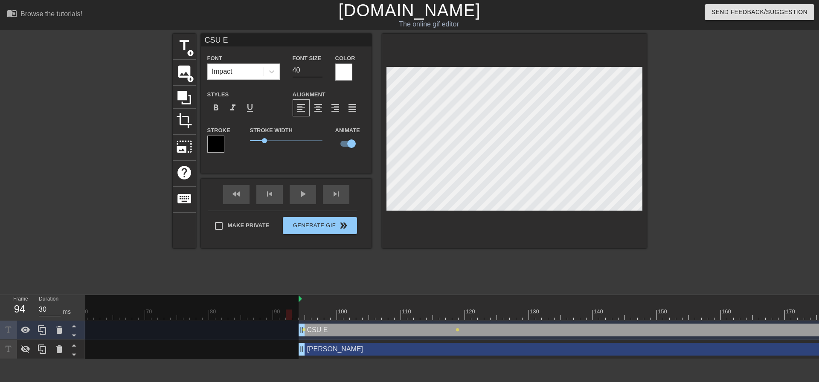
drag, startPoint x: 524, startPoint y: 315, endPoint x: 286, endPoint y: 320, distance: 237.3
click at [286, 320] on div "10 20 30 40 50 60 70 80 90 100 110 120 130 140 150 160" at bounding box center [384, 307] width 1363 height 25
drag, startPoint x: 521, startPoint y: 316, endPoint x: 459, endPoint y: 322, distance: 62.6
click at [459, 322] on div "10 20 30 40 50 60 70 80 90 100 110 120 130 140 150 160" at bounding box center [452, 327] width 734 height 64
click at [454, 333] on div "CSU E drag_handle drag_handle" at bounding box center [683, 330] width 768 height 13
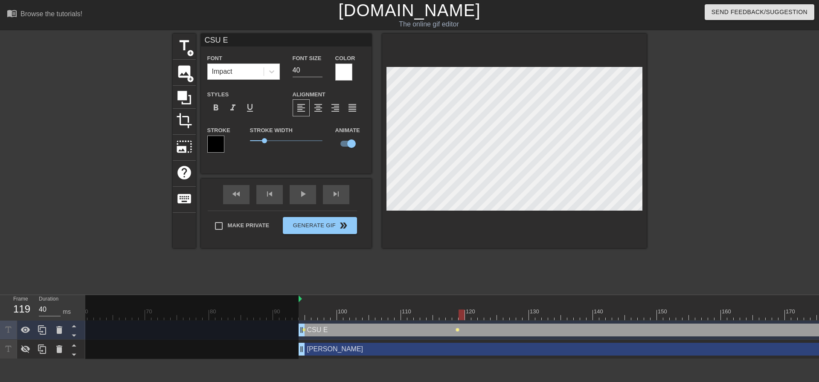
click at [458, 329] on span "lens" at bounding box center [458, 330] width 4 height 4
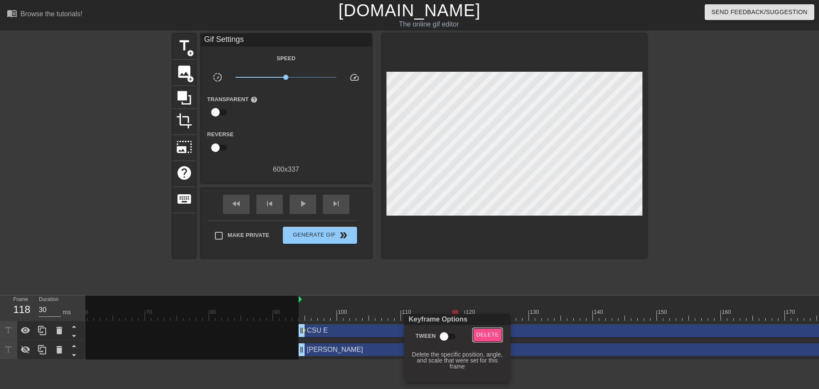
click at [482, 333] on span "Delete" at bounding box center [488, 335] width 23 height 10
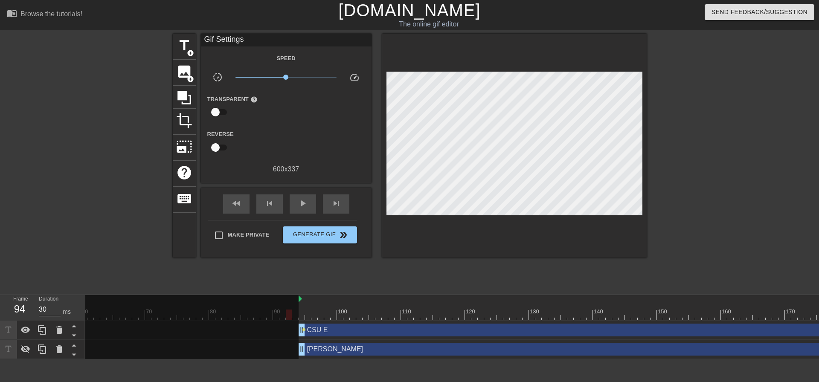
drag, startPoint x: 454, startPoint y: 314, endPoint x: 296, endPoint y: 323, distance: 158.5
click at [296, 320] on div "10 20 30 40 50 60 70 80 90 100 110 120 130 140 150 160" at bounding box center [384, 307] width 1363 height 25
click at [23, 333] on icon at bounding box center [25, 330] width 10 height 10
drag, startPoint x: 542, startPoint y: 314, endPoint x: 297, endPoint y: 347, distance: 248.0
click at [297, 320] on div "10 20 30 40 50 60 70 80 90 100 110 120 130 140 150 160" at bounding box center [384, 307] width 1363 height 25
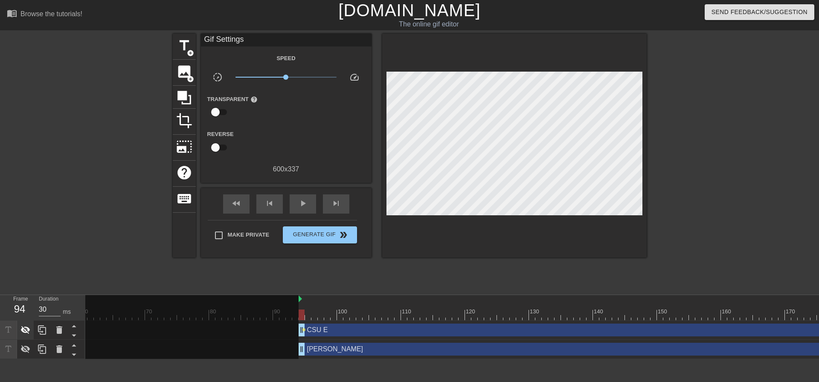
click at [28, 326] on icon at bounding box center [25, 330] width 10 height 10
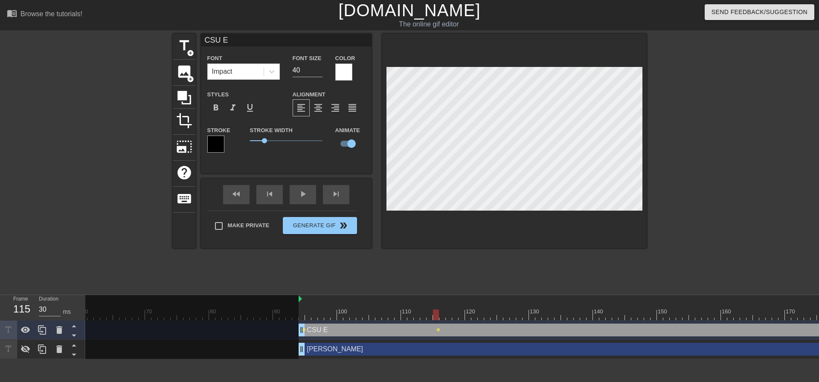
click at [540, 2] on div "menu_book Browse the tutorials! [DOMAIN_NAME] The online gif editor Send Feedba…" at bounding box center [409, 179] width 819 height 359
drag, startPoint x: 556, startPoint y: 314, endPoint x: 183, endPoint y: 348, distance: 374.9
click at [183, 320] on div "10 20 30 40 50 60 70 80 90 100 110 120 130 140 150 160" at bounding box center [384, 307] width 1363 height 25
drag, startPoint x: 499, startPoint y: 314, endPoint x: 300, endPoint y: 332, distance: 199.2
click at [300, 332] on div "10 20 30 40 50 60 70 80 90 100 110 120 130 140 150 160" at bounding box center [452, 327] width 734 height 64
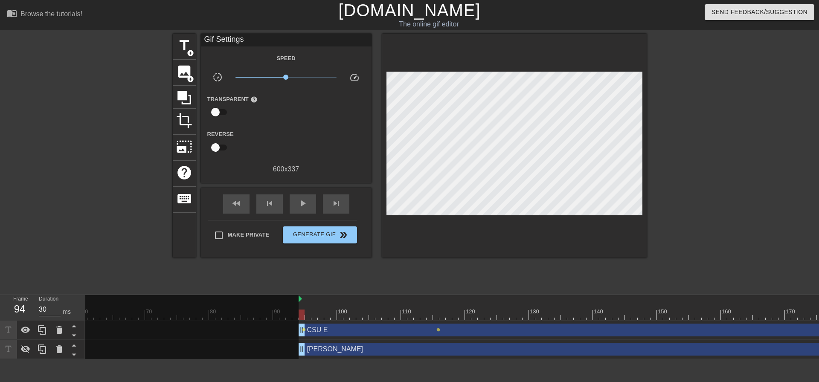
drag, startPoint x: 439, startPoint y: 329, endPoint x: 363, endPoint y: 336, distance: 75.9
click at [363, 336] on div "CSU E drag_handle drag_handle lens lens" at bounding box center [384, 330] width 1363 height 13
click at [443, 331] on div "CSU E drag_handle drag_handle" at bounding box center [683, 330] width 768 height 13
click at [438, 329] on span "lens" at bounding box center [439, 330] width 4 height 4
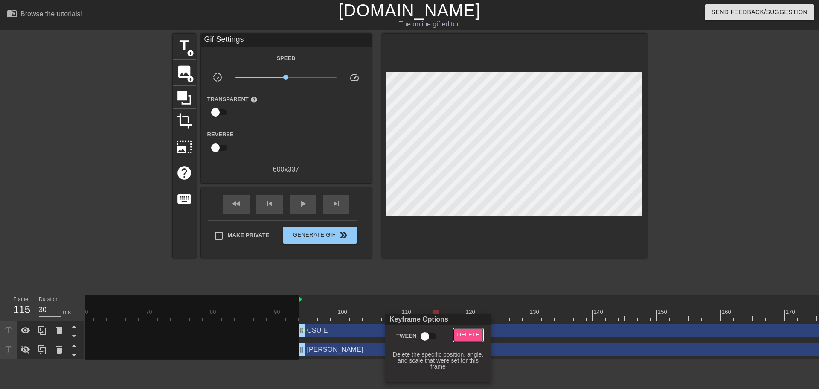
click at [461, 336] on span "Delete" at bounding box center [468, 335] width 23 height 10
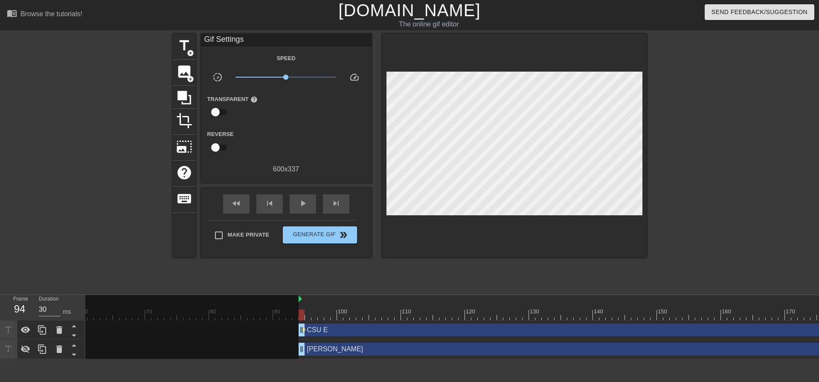
drag, startPoint x: 505, startPoint y: 312, endPoint x: 297, endPoint y: 323, distance: 207.7
click at [297, 320] on div "10 20 30 40 50 60 70 80 90 100 110 120 130 140 150 160" at bounding box center [384, 307] width 1363 height 25
drag, startPoint x: 422, startPoint y: 314, endPoint x: 370, endPoint y: 323, distance: 52.5
click at [370, 323] on div "10 20 30 40 50 60 70 80 90 100 110 120 130 140 150 160" at bounding box center [452, 327] width 734 height 64
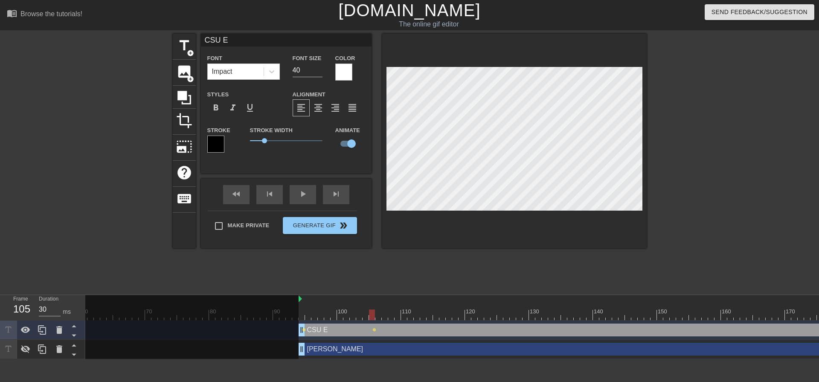
click at [495, 40] on div at bounding box center [514, 141] width 265 height 215
drag, startPoint x: 469, startPoint y: 313, endPoint x: 288, endPoint y: 324, distance: 182.1
click at [288, 320] on div "10 20 30 40 50 60 70 80 90 100 110 120 130 140 150 160" at bounding box center [384, 307] width 1363 height 25
click at [373, 331] on span "lens" at bounding box center [375, 330] width 4 height 4
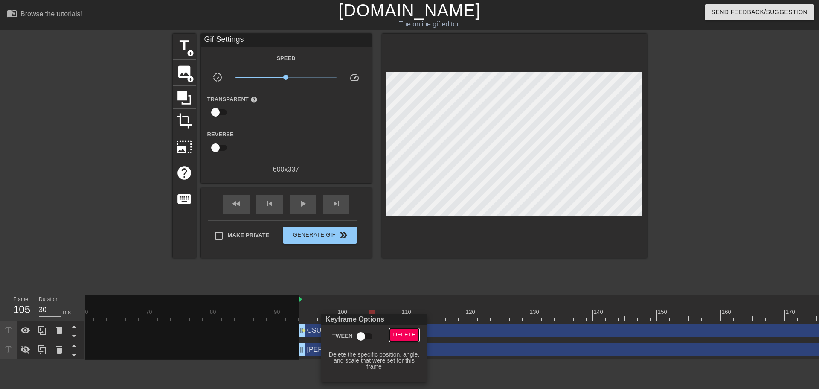
click at [403, 336] on span "Delete" at bounding box center [404, 335] width 23 height 10
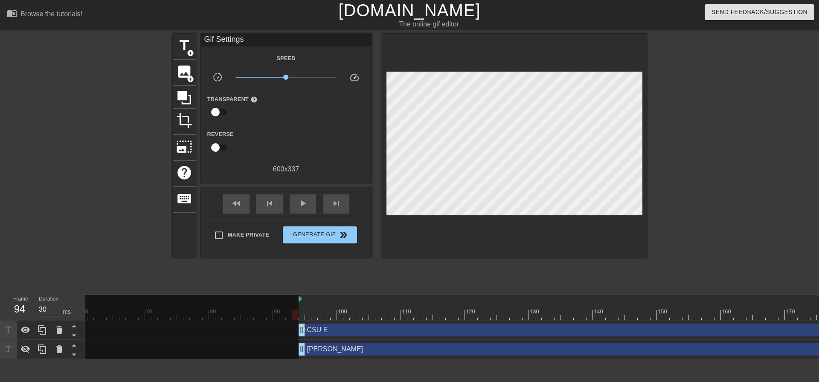
drag, startPoint x: 368, startPoint y: 312, endPoint x: 299, endPoint y: 321, distance: 69.3
click at [299, 321] on div "10 20 30 40 50 60 70 80 90 100 110 120 130 140 150 160" at bounding box center [452, 327] width 734 height 64
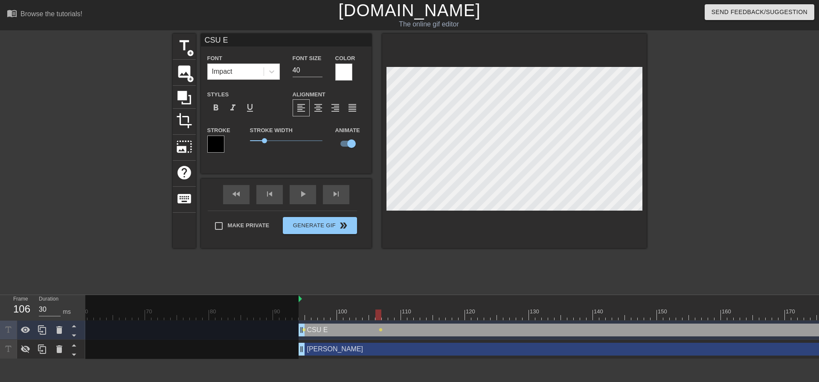
click at [478, 48] on div at bounding box center [514, 141] width 265 height 215
drag, startPoint x: 377, startPoint y: 315, endPoint x: 292, endPoint y: 326, distance: 85.1
click at [292, 320] on div "10 20 30 40 50 60 70 80 90 100 110 120 130 140 150 160" at bounding box center [384, 307] width 1363 height 25
drag, startPoint x: 468, startPoint y: 317, endPoint x: 577, endPoint y: 315, distance: 109.7
click at [577, 315] on div at bounding box center [577, 315] width 6 height 11
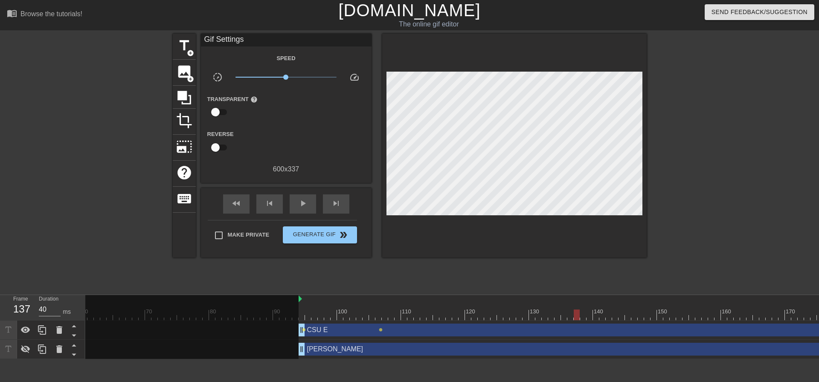
click at [470, 82] on div at bounding box center [514, 146] width 265 height 224
click at [312, 329] on div "CSU E drag_handle drag_handle" at bounding box center [683, 330] width 768 height 13
click at [579, 329] on span "lens" at bounding box center [579, 330] width 4 height 4
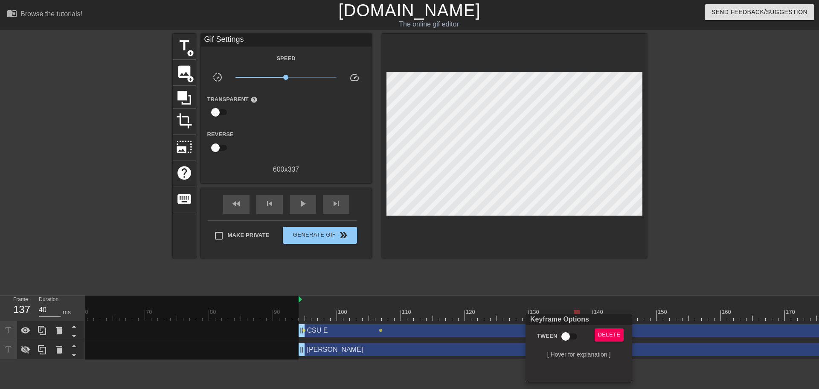
drag, startPoint x: 464, startPoint y: 73, endPoint x: 472, endPoint y: 97, distance: 26.0
click at [472, 97] on div at bounding box center [409, 194] width 819 height 389
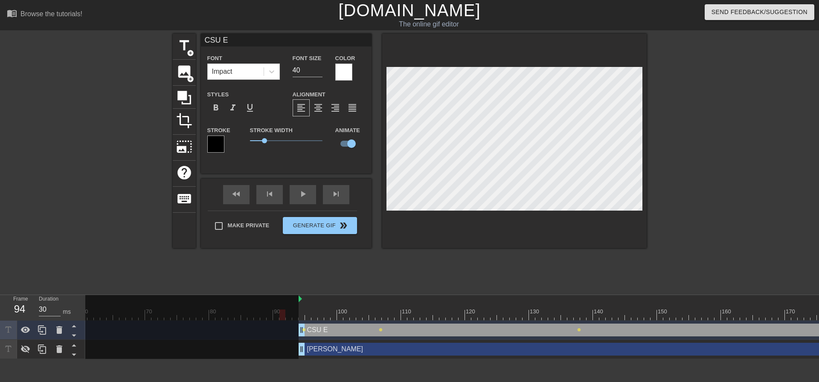
drag, startPoint x: 574, startPoint y: 312, endPoint x: 275, endPoint y: 326, distance: 299.4
click at [277, 320] on div "10 20 30 40 50 60 70 80 90 100 110 120 130 140 150 160" at bounding box center [384, 307] width 1363 height 25
drag, startPoint x: 767, startPoint y: 314, endPoint x: 586, endPoint y: 326, distance: 180.9
click at [586, 326] on div "10 20 30 40 50 60 70 80 90 100 110 120 130 140 150 160" at bounding box center [452, 327] width 734 height 64
drag, startPoint x: 583, startPoint y: 316, endPoint x: 594, endPoint y: 314, distance: 11.3
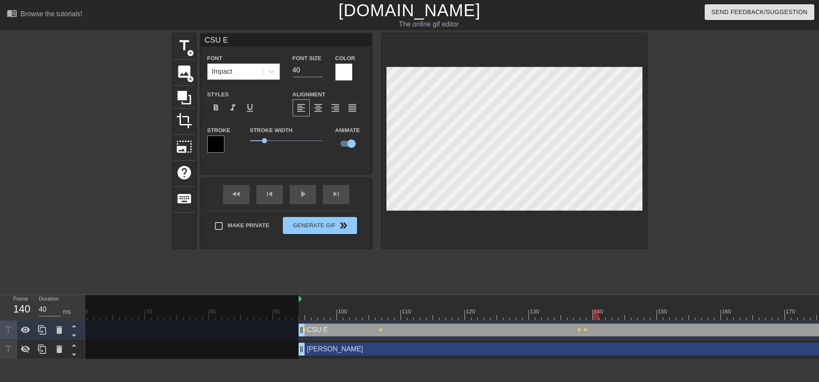
click at [594, 314] on div at bounding box center [596, 315] width 6 height 11
drag, startPoint x: 596, startPoint y: 314, endPoint x: 614, endPoint y: 312, distance: 18.0
click at [614, 312] on div at bounding box center [615, 315] width 6 height 11
drag, startPoint x: 617, startPoint y: 317, endPoint x: 641, endPoint y: 318, distance: 23.9
click at [641, 318] on div at bounding box center [641, 315] width 6 height 11
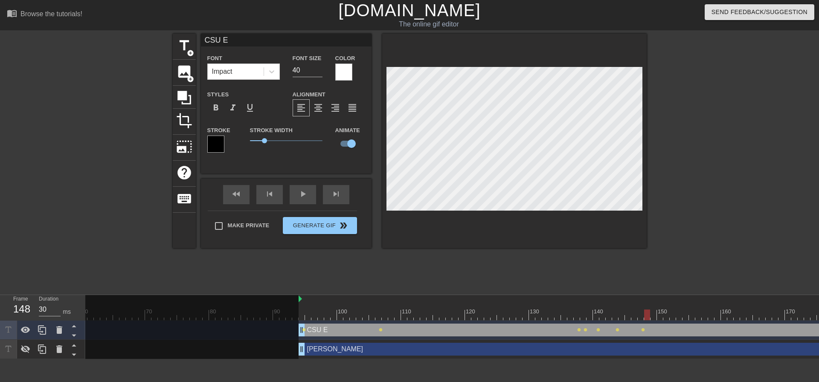
drag, startPoint x: 640, startPoint y: 314, endPoint x: 649, endPoint y: 320, distance: 11.3
click at [649, 320] on div at bounding box center [647, 315] width 6 height 11
drag, startPoint x: 647, startPoint y: 316, endPoint x: 661, endPoint y: 315, distance: 13.7
click at [661, 315] on div at bounding box center [660, 315] width 6 height 11
drag, startPoint x: 658, startPoint y: 314, endPoint x: 300, endPoint y: 346, distance: 359.4
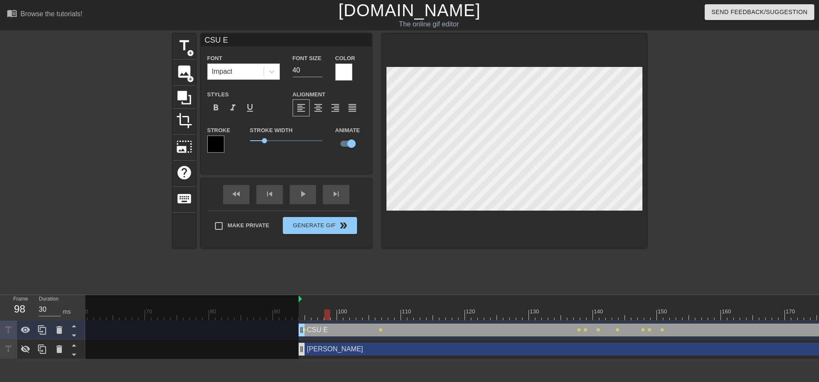
click at [301, 346] on div "10 20 30 40 50 60 70 80 90 100 110 120 130 140 150 160" at bounding box center [452, 327] width 734 height 64
click at [663, 329] on span "lens" at bounding box center [663, 330] width 4 height 4
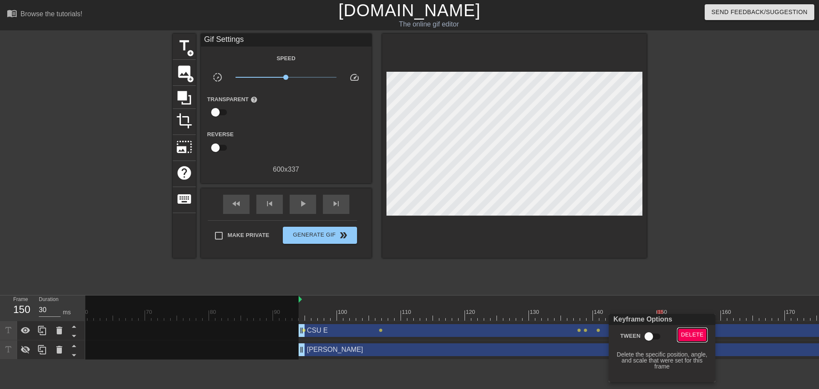
click at [692, 333] on span "Delete" at bounding box center [692, 335] width 23 height 10
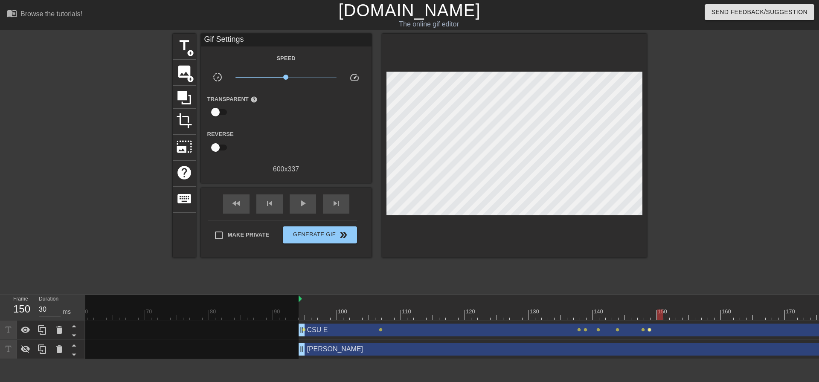
click at [649, 330] on span "lens" at bounding box center [650, 330] width 4 height 4
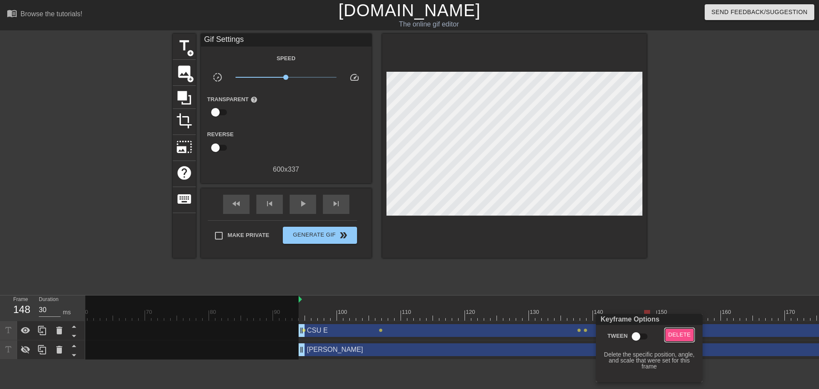
click at [683, 338] on span "Delete" at bounding box center [680, 335] width 23 height 10
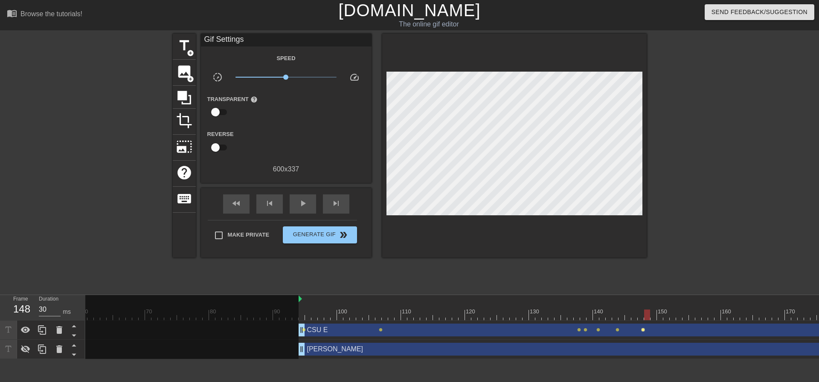
click at [644, 330] on span "lens" at bounding box center [643, 330] width 4 height 4
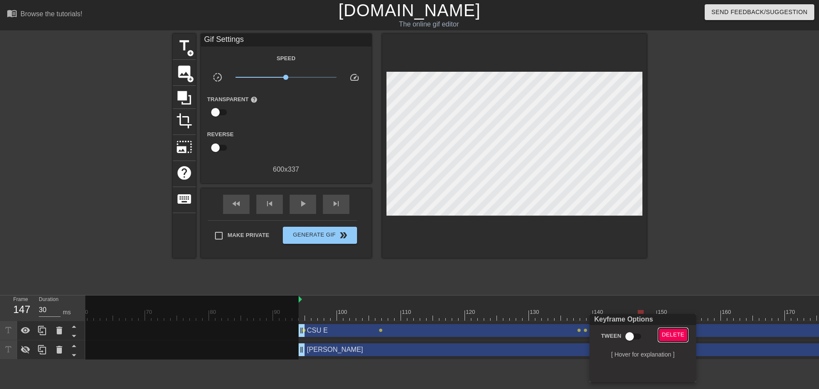
click at [666, 333] on span "Delete" at bounding box center [673, 335] width 23 height 10
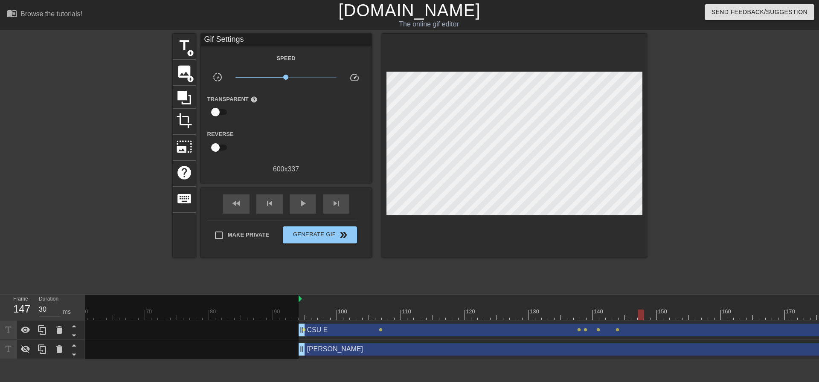
click at [616, 332] on div "CSU E drag_handle drag_handle" at bounding box center [683, 330] width 768 height 13
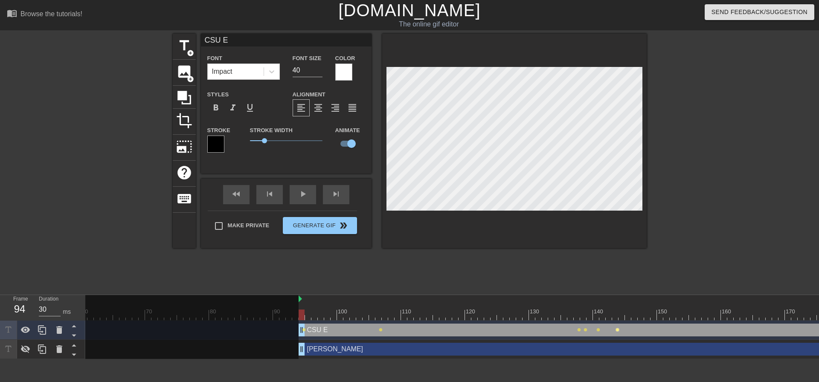
click at [618, 329] on span "lens" at bounding box center [618, 330] width 4 height 4
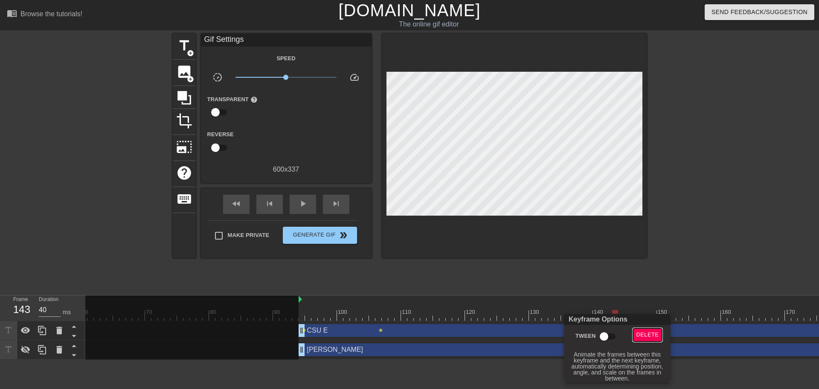
click at [639, 335] on span "Delete" at bounding box center [648, 335] width 23 height 10
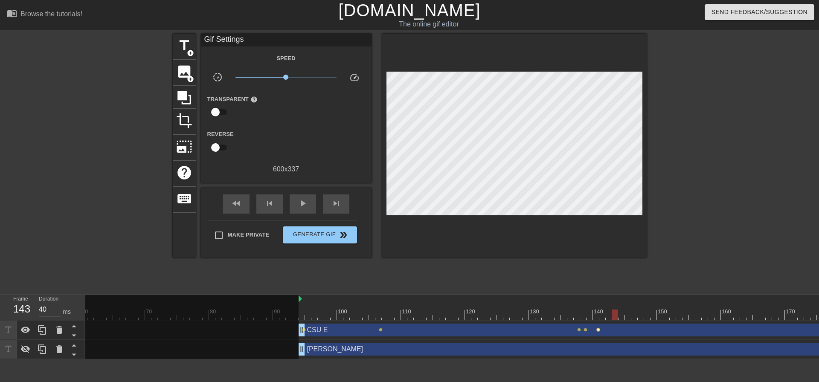
click at [597, 329] on span "lens" at bounding box center [599, 330] width 4 height 4
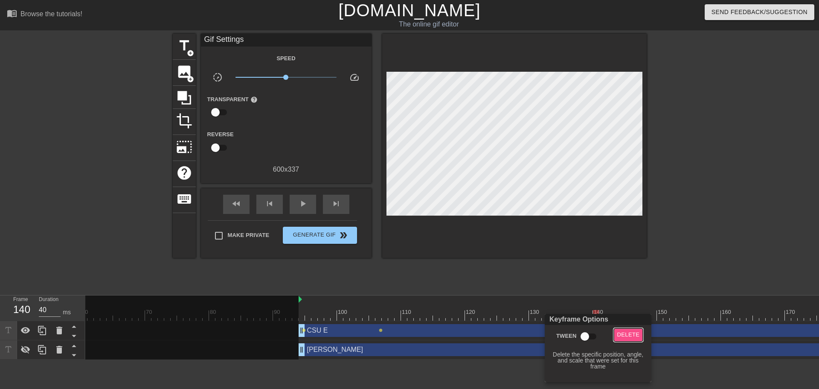
click at [620, 331] on span "Delete" at bounding box center [628, 335] width 23 height 10
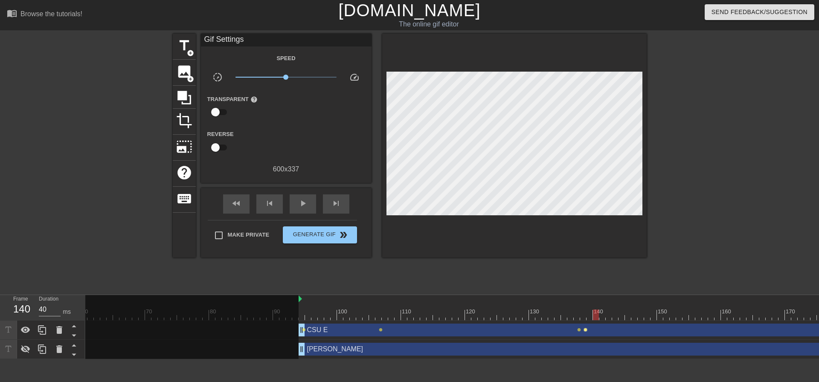
click at [585, 330] on span "lens" at bounding box center [586, 330] width 4 height 4
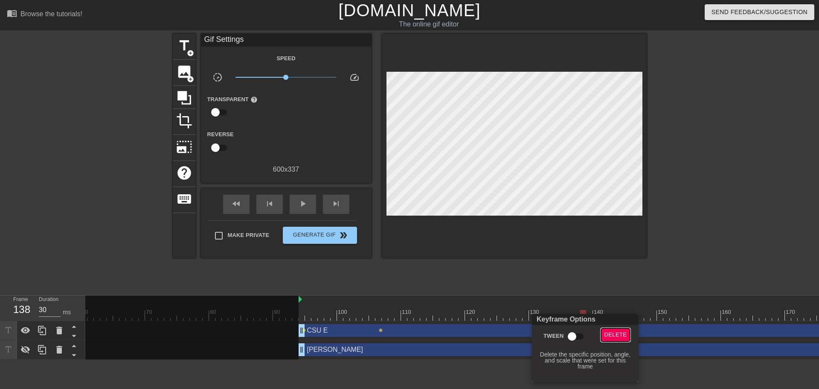
click at [605, 336] on span "Delete" at bounding box center [616, 335] width 23 height 10
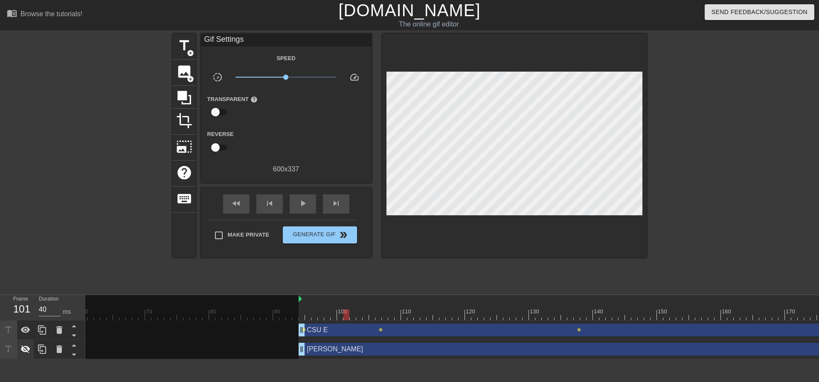
click at [26, 346] on icon at bounding box center [25, 349] width 10 height 10
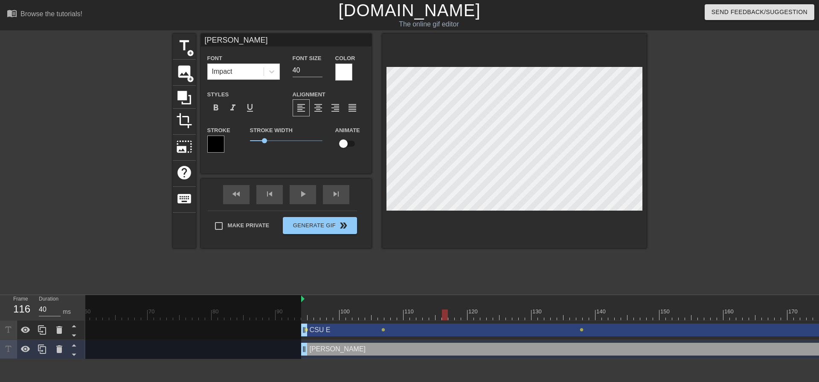
click at [557, 234] on div at bounding box center [514, 141] width 265 height 215
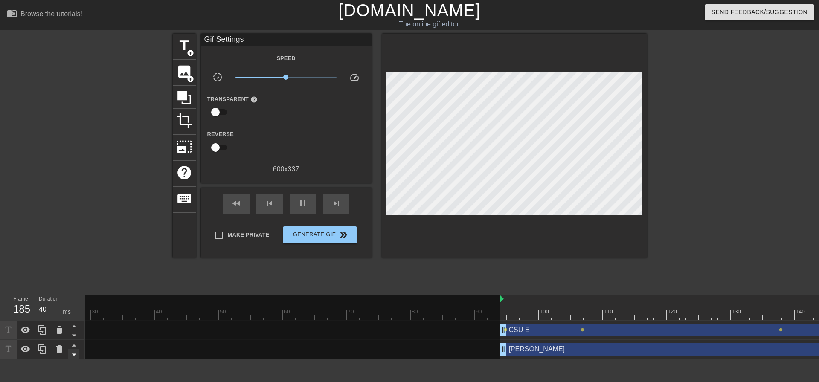
scroll to position [0, 192]
click at [73, 344] on icon at bounding box center [74, 345] width 11 height 11
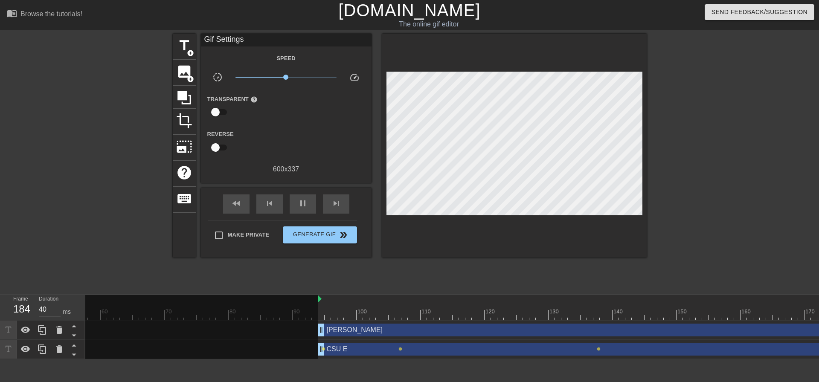
scroll to position [0, 361]
click at [556, 215] on div at bounding box center [514, 146] width 265 height 224
click at [349, 337] on div "[PERSON_NAME] drag_handle drag_handle" at bounding box center [405, 330] width 1363 height 19
click at [345, 334] on div "[PERSON_NAME] drag_handle drag_handle" at bounding box center [703, 330] width 768 height 13
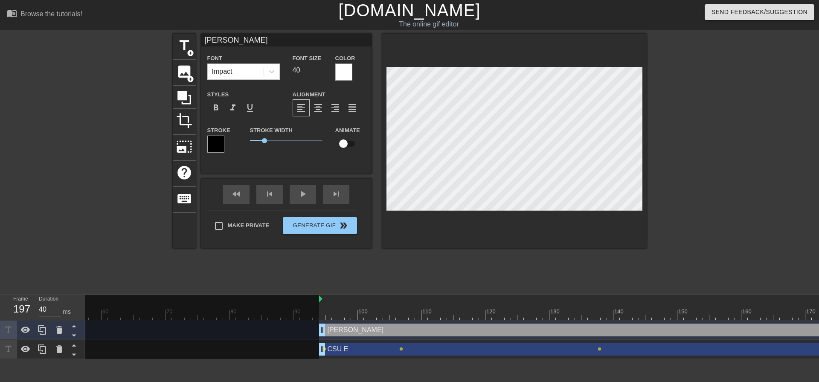
click at [345, 334] on div "[PERSON_NAME] drag_handle drag_handle" at bounding box center [703, 330] width 768 height 13
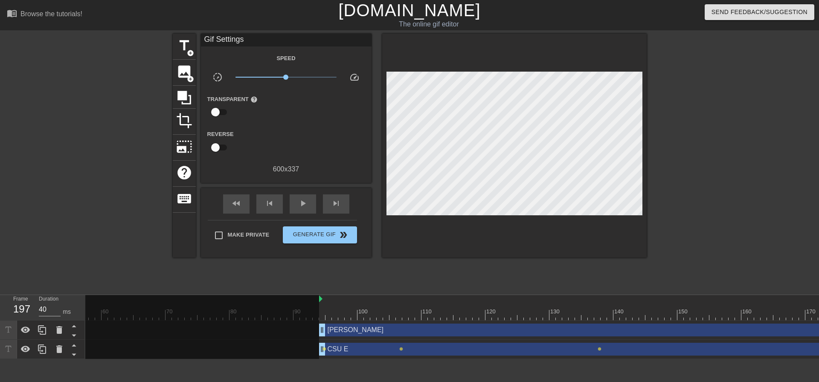
click at [558, 204] on div at bounding box center [514, 146] width 265 height 224
click at [426, 332] on div "[PERSON_NAME] drag_handle drag_handle" at bounding box center [703, 330] width 768 height 13
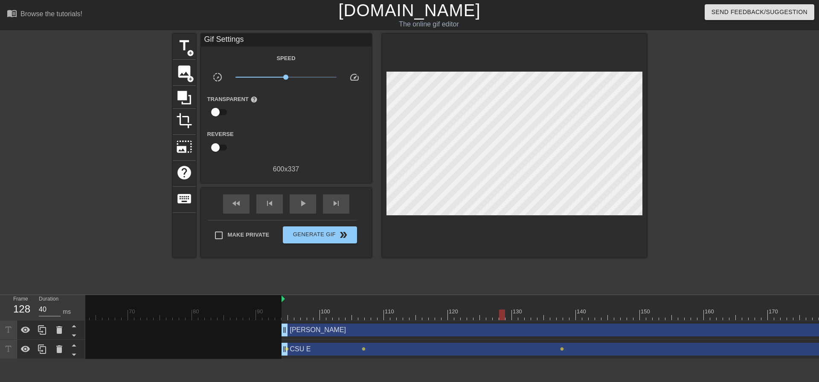
scroll to position [0, 421]
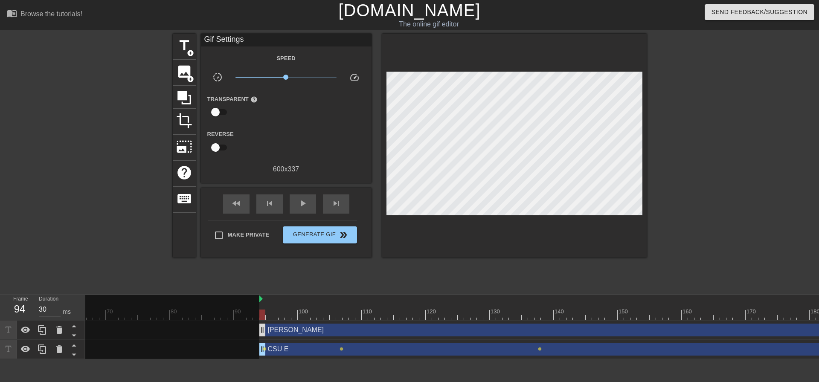
drag, startPoint x: 480, startPoint y: 313, endPoint x: 263, endPoint y: 336, distance: 218.5
click at [263, 336] on div "10 20 30 40 50 60 70 80 90 100 110 120 130 140 150 160" at bounding box center [452, 327] width 734 height 64
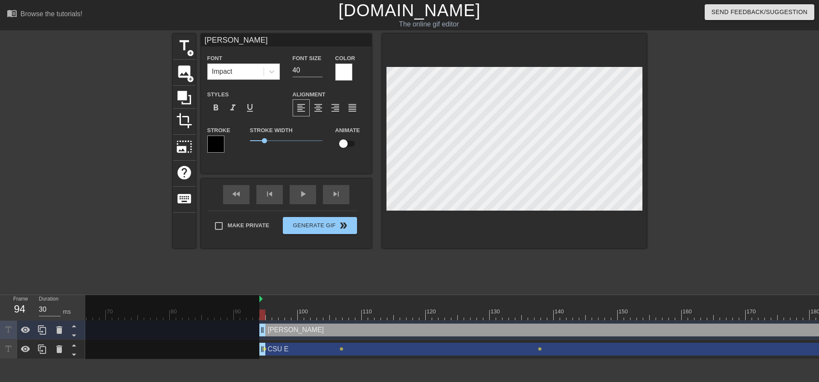
click at [513, 218] on div at bounding box center [514, 141] width 265 height 215
drag, startPoint x: 264, startPoint y: 314, endPoint x: 540, endPoint y: 300, distance: 276.5
click at [540, 300] on div "10 20 30 40 50 60 70 80 90 100 110 120 130 140 150 160" at bounding box center [345, 307] width 1363 height 25
click at [423, 331] on div "[PERSON_NAME] drag_handle drag_handle" at bounding box center [643, 330] width 768 height 13
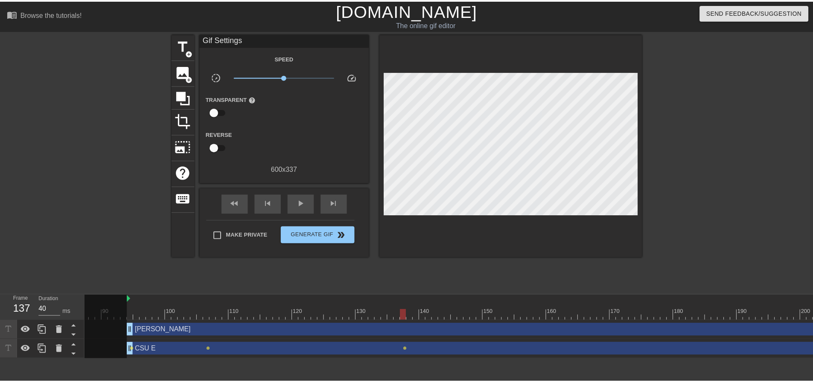
scroll to position [0, 638]
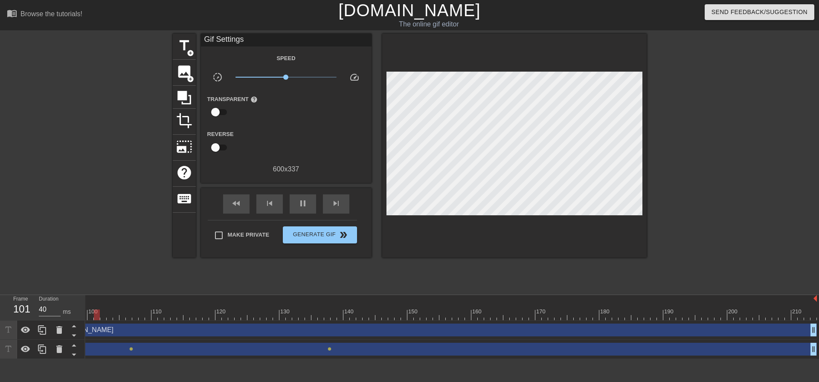
type input "30"
click at [177, 44] on span "title" at bounding box center [184, 46] width 16 height 16
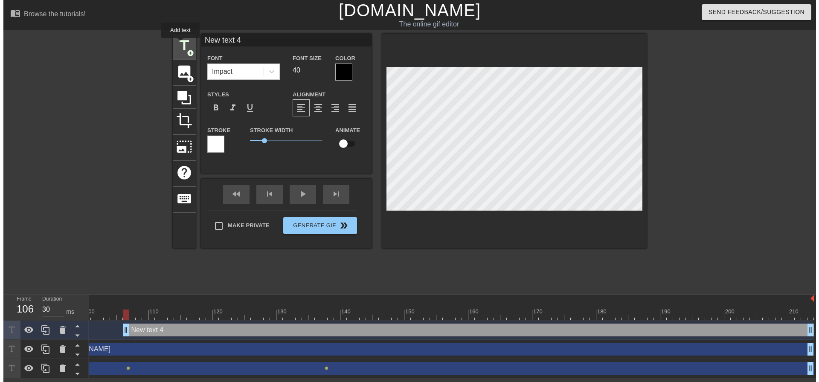
scroll to position [0, 632]
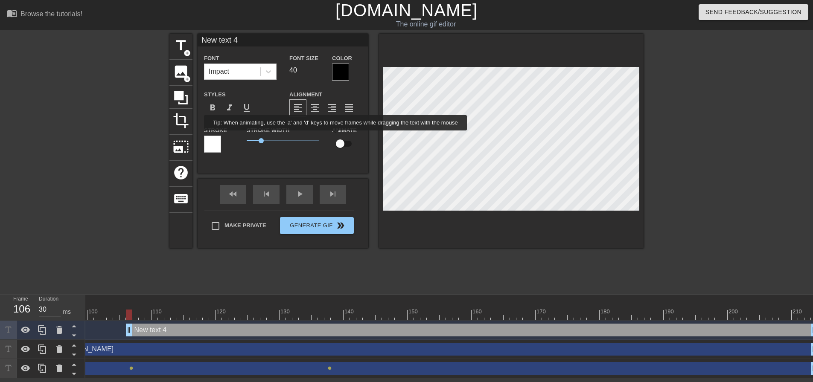
click at [338, 138] on input "checkbox" at bounding box center [340, 144] width 49 height 16
checkbox input "true"
click at [61, 332] on icon at bounding box center [59, 330] width 6 height 8
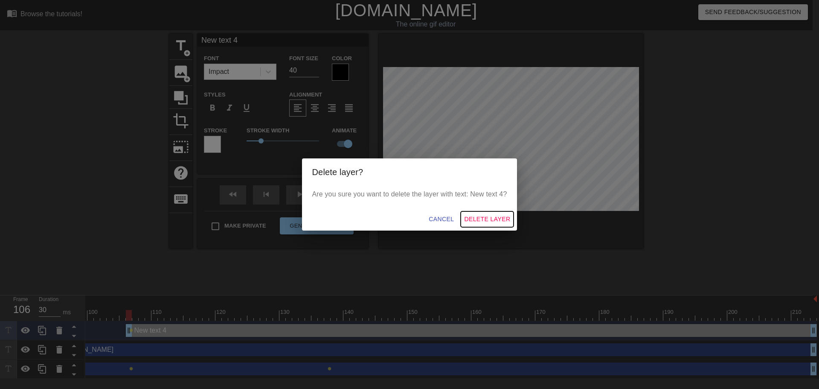
click at [486, 222] on span "Delete Layer" at bounding box center [487, 219] width 46 height 11
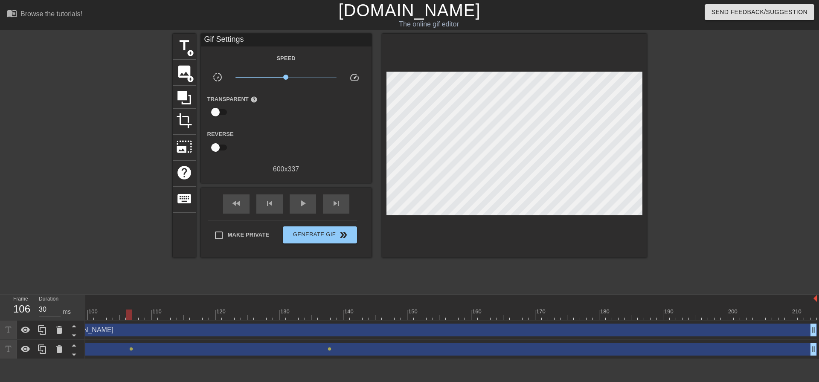
click at [113, 327] on div "[PERSON_NAME] drag_handle drag_handle" at bounding box center [433, 330] width 768 height 13
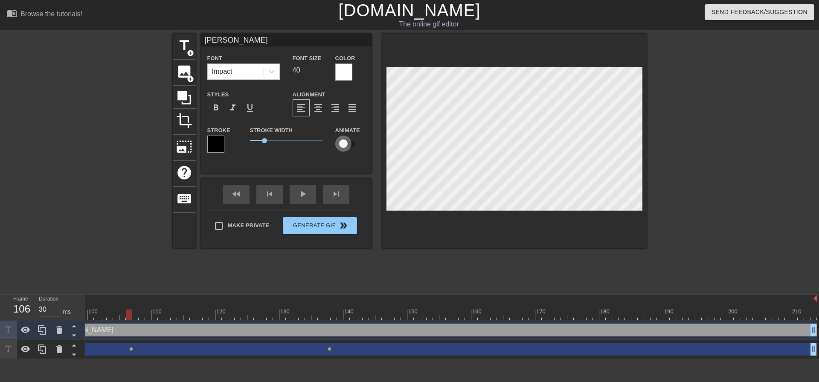
click at [346, 142] on input "checkbox" at bounding box center [343, 144] width 49 height 16
checkbox input "true"
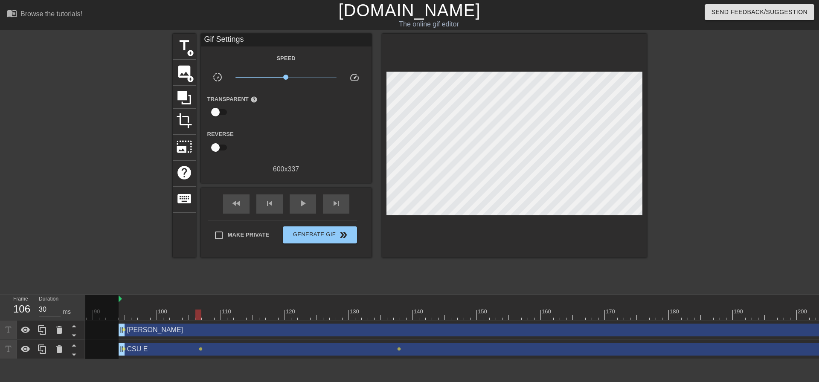
scroll to position [0, 565]
click at [120, 330] on span "lens" at bounding box center [121, 330] width 4 height 4
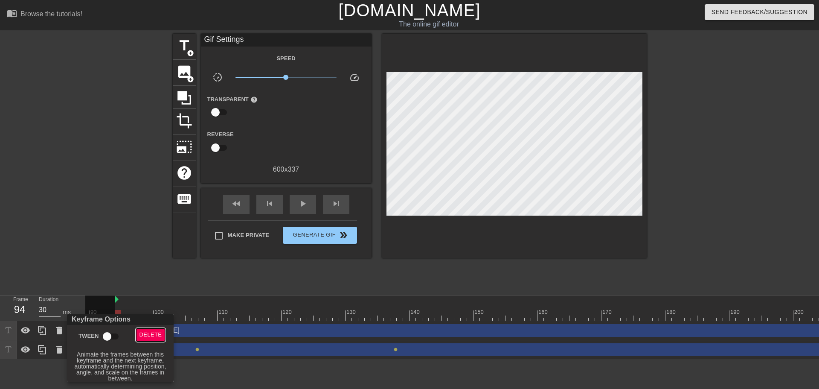
click at [151, 332] on span "Delete" at bounding box center [151, 335] width 23 height 10
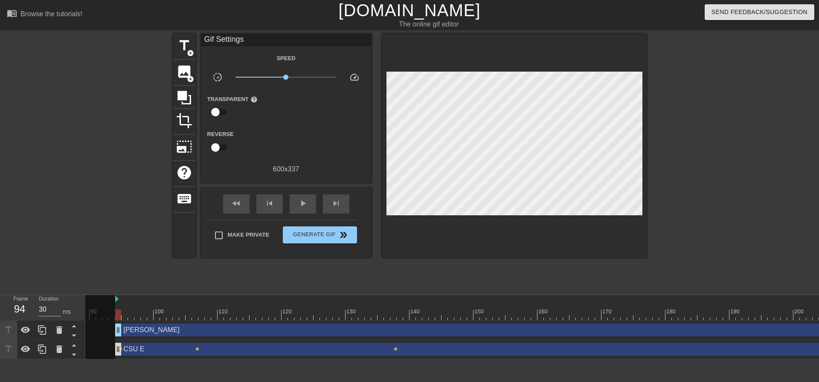
drag, startPoint x: 120, startPoint y: 329, endPoint x: 117, endPoint y: 345, distance: 16.5
drag, startPoint x: 119, startPoint y: 314, endPoint x: 411, endPoint y: 292, distance: 292.7
click at [411, 292] on div "menu_book Browse the tutorials! [DOMAIN_NAME] The online gif editor Send Feedba…" at bounding box center [409, 179] width 819 height 359
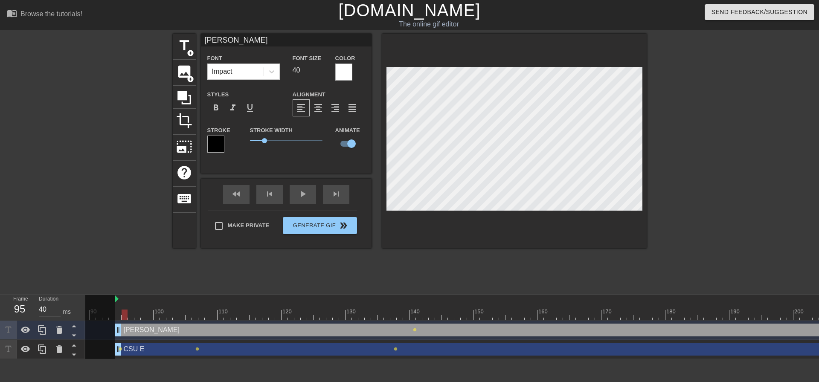
drag, startPoint x: 412, startPoint y: 317, endPoint x: 123, endPoint y: 347, distance: 290.9
click at [123, 347] on div "10 20 30 40 50 60 70 80 90 100 110 120 130 140 150 160" at bounding box center [452, 327] width 734 height 64
click at [121, 316] on div at bounding box center [201, 315] width 1363 height 11
click at [512, 221] on div at bounding box center [514, 141] width 265 height 215
drag, startPoint x: 529, startPoint y: 314, endPoint x: 395, endPoint y: 327, distance: 134.6
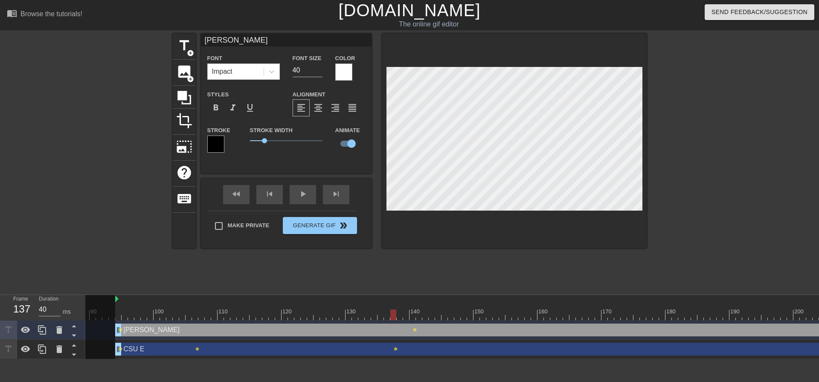
click at [395, 327] on div "10 20 30 40 50 60 70 80 90 100 110 120 130 140 150 160" at bounding box center [452, 327] width 734 height 64
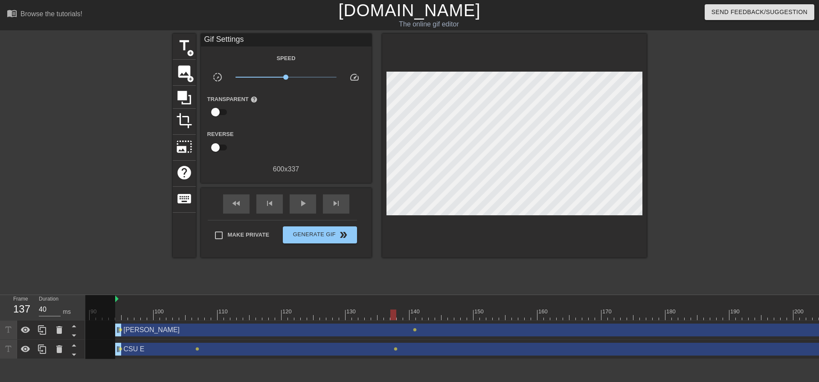
click at [399, 323] on div "[PERSON_NAME] drag_handle drag_handle lens lens" at bounding box center [201, 330] width 1363 height 19
click at [391, 334] on div "[PERSON_NAME] drag_handle drag_handle" at bounding box center [499, 330] width 768 height 13
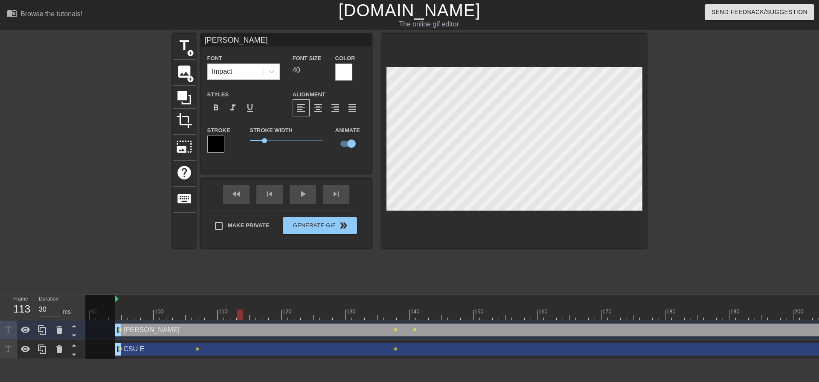
drag, startPoint x: 527, startPoint y: 314, endPoint x: 148, endPoint y: 350, distance: 381.1
click at [148, 350] on div "10 20 30 40 50 60 70 80 90 100 110 120 130 140 150 160" at bounding box center [452, 327] width 734 height 64
drag, startPoint x: 527, startPoint y: 314, endPoint x: 380, endPoint y: 326, distance: 147.7
click at [380, 326] on div "10 20 30 40 50 60 70 80 90 100 110 120 130 140 150 160" at bounding box center [452, 327] width 734 height 64
drag, startPoint x: 488, startPoint y: 317, endPoint x: 246, endPoint y: 336, distance: 242.7
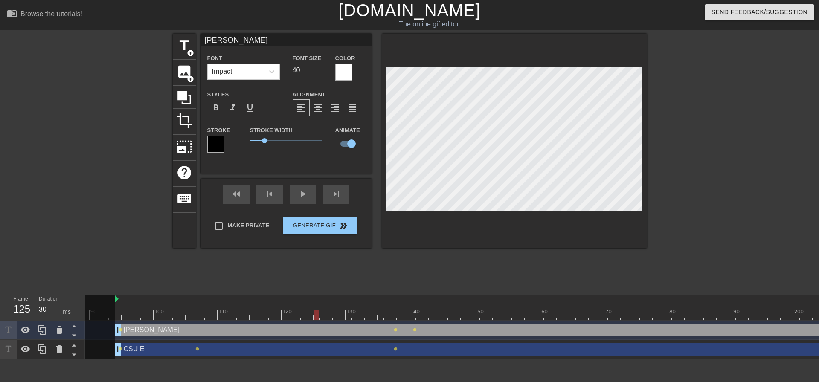
click at [250, 336] on div "10 20 30 40 50 60 70 80 90 100 110 120 130 140 150 160" at bounding box center [452, 327] width 734 height 64
click at [395, 329] on span "lens" at bounding box center [396, 330] width 4 height 4
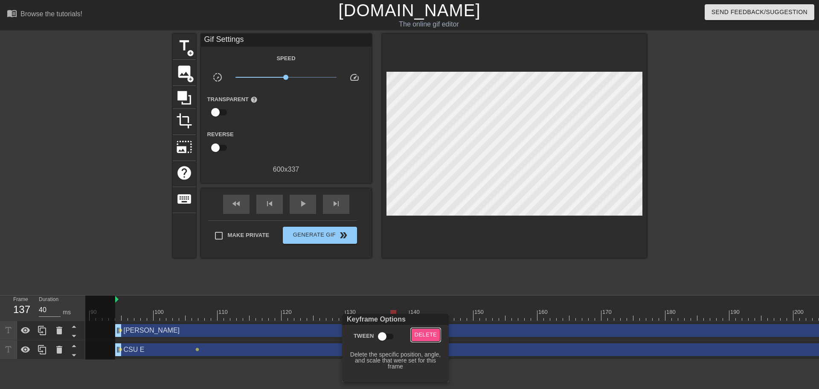
click at [423, 333] on span "Delete" at bounding box center [426, 335] width 23 height 10
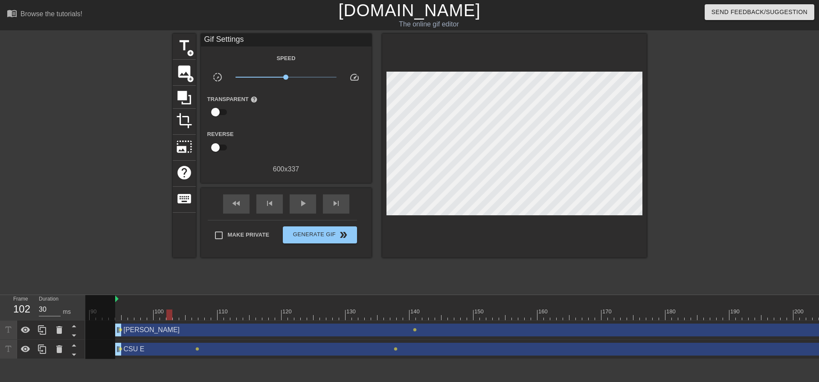
drag, startPoint x: 509, startPoint y: 317, endPoint x: 86, endPoint y: 330, distance: 423.9
click at [87, 320] on div "10 20 30 40 50 60 70 80 90 100 110 120 130 140 150 160" at bounding box center [201, 307] width 1363 height 25
drag, startPoint x: 573, startPoint y: 315, endPoint x: 410, endPoint y: 312, distance: 162.2
click at [410, 312] on div at bounding box center [201, 315] width 1363 height 11
click at [412, 331] on div "[PERSON_NAME] drag_handle drag_handle" at bounding box center [499, 330] width 768 height 13
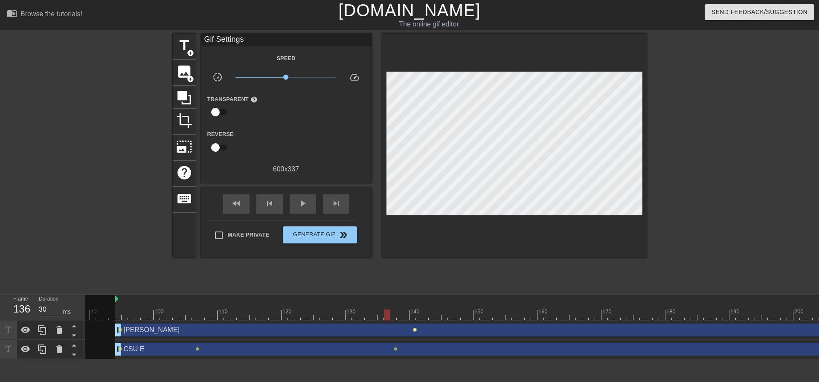
click at [413, 329] on span "lens" at bounding box center [415, 330] width 4 height 4
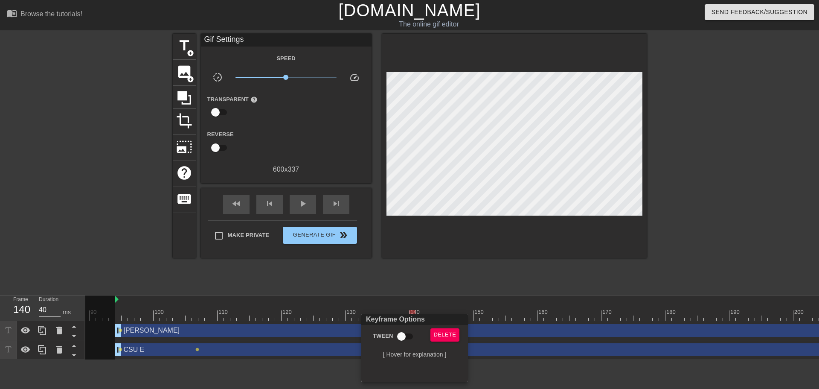
click at [494, 213] on div at bounding box center [409, 194] width 819 height 389
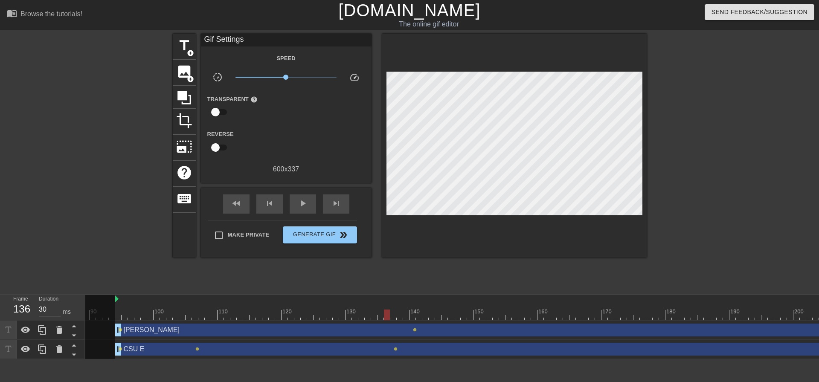
drag, startPoint x: 411, startPoint y: 314, endPoint x: 390, endPoint y: 320, distance: 21.5
click at [390, 320] on div at bounding box center [201, 315] width 1363 height 11
click at [414, 330] on span "lens" at bounding box center [415, 330] width 4 height 4
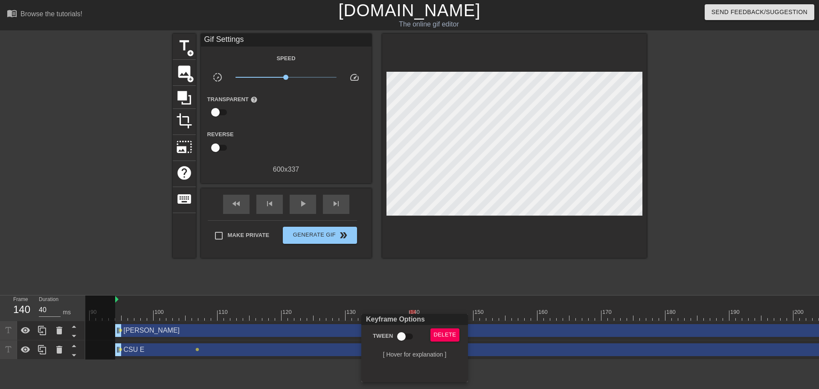
click at [295, 335] on div at bounding box center [409, 194] width 819 height 389
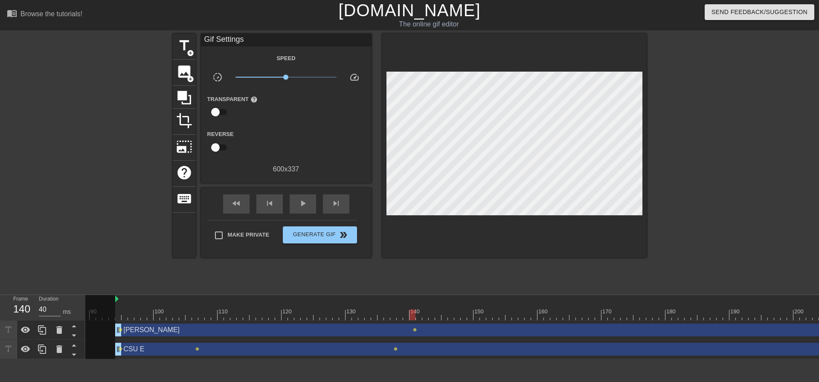
click at [296, 332] on div "[PERSON_NAME] drag_handle drag_handle" at bounding box center [499, 330] width 768 height 13
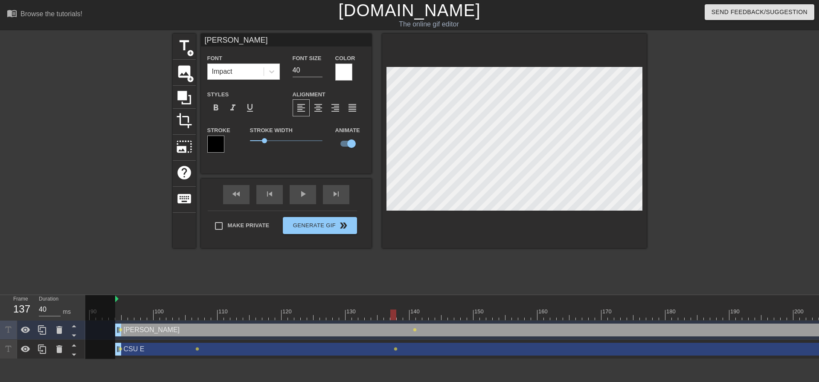
drag, startPoint x: 410, startPoint y: 316, endPoint x: 391, endPoint y: 317, distance: 18.8
click at [391, 317] on div at bounding box center [393, 315] width 6 height 11
drag, startPoint x: 392, startPoint y: 312, endPoint x: 416, endPoint y: 312, distance: 23.9
click at [416, 312] on div at bounding box center [419, 315] width 6 height 11
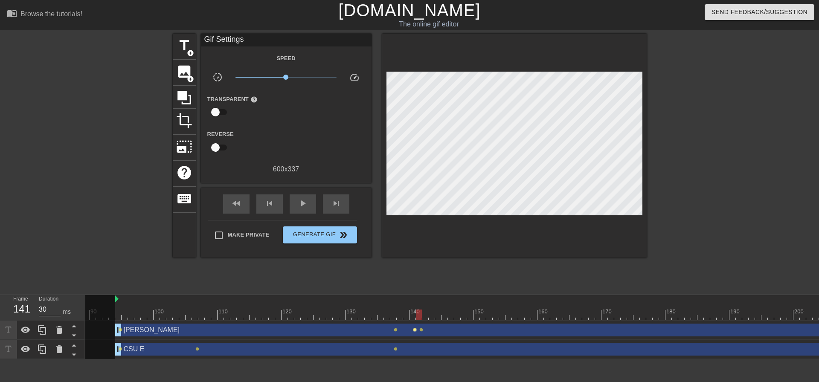
click at [414, 331] on span "lens" at bounding box center [415, 330] width 4 height 4
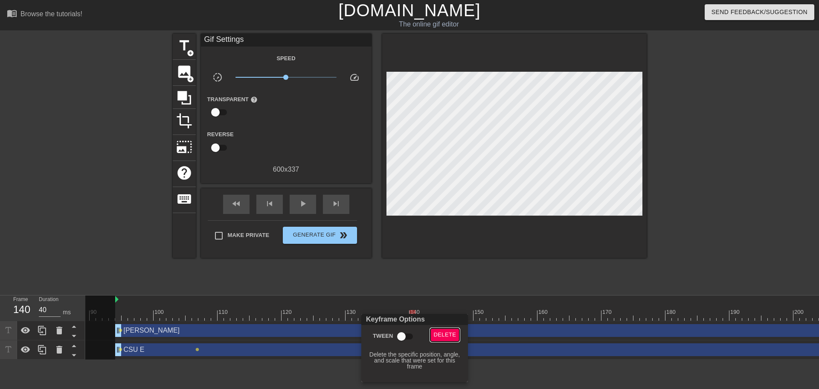
click at [440, 334] on span "Delete" at bounding box center [445, 335] width 23 height 10
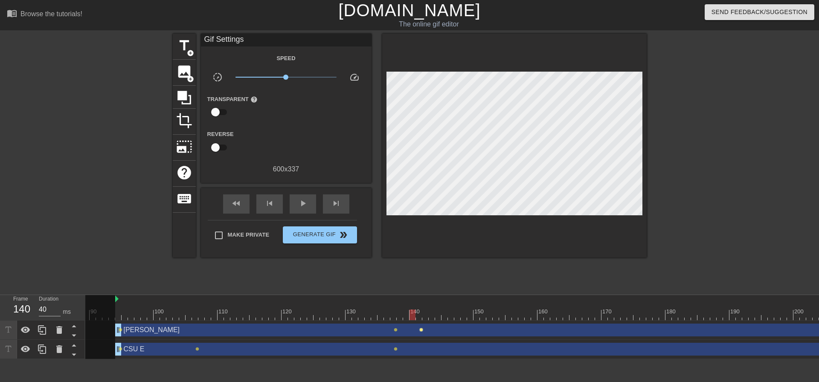
click at [422, 330] on span "lens" at bounding box center [421, 330] width 4 height 4
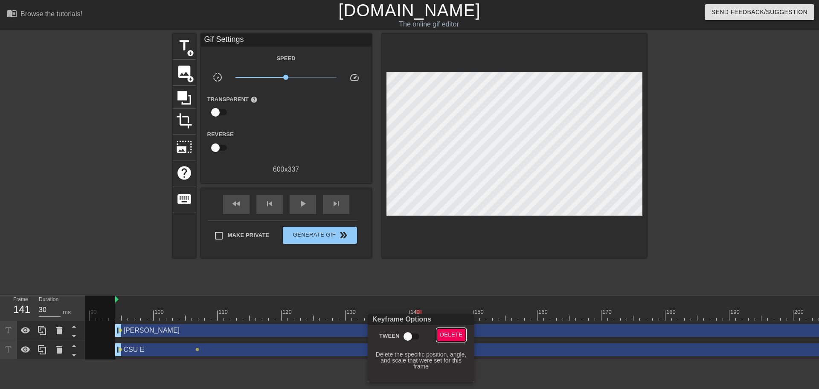
click at [443, 331] on span "Delete" at bounding box center [451, 335] width 23 height 10
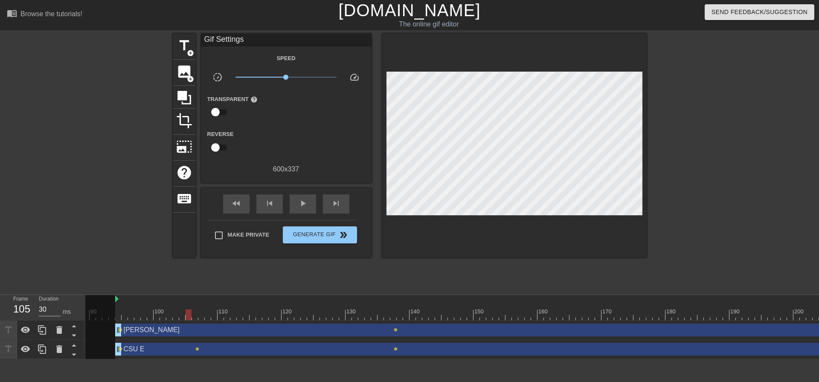
drag, startPoint x: 416, startPoint y: 312, endPoint x: 186, endPoint y: 343, distance: 231.2
click at [186, 343] on div "10 20 30 40 50 60 70 80 90 100 110 120 130 140 150 160" at bounding box center [452, 327] width 734 height 64
drag, startPoint x: 720, startPoint y: 315, endPoint x: 96, endPoint y: 346, distance: 624.2
click at [98, 320] on div "10 20 30 40 50 60 70 80 90 100 110 120 130 140 150 160" at bounding box center [201, 307] width 1363 height 25
type input "30"
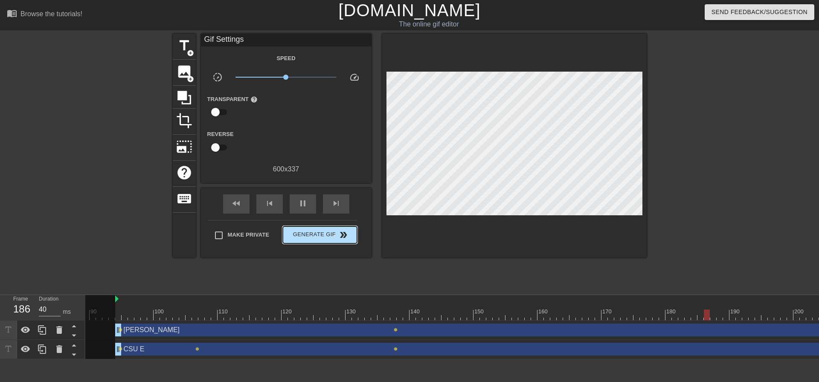
click at [299, 235] on span "Generate Gif double_arrow" at bounding box center [319, 235] width 67 height 10
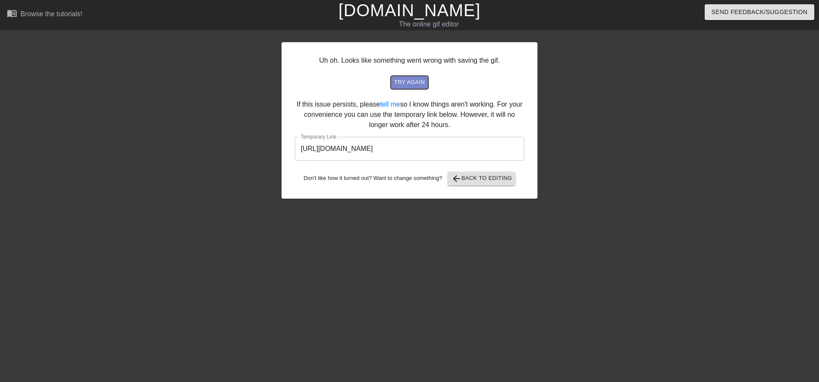
click at [399, 81] on span "try again" at bounding box center [409, 83] width 31 height 10
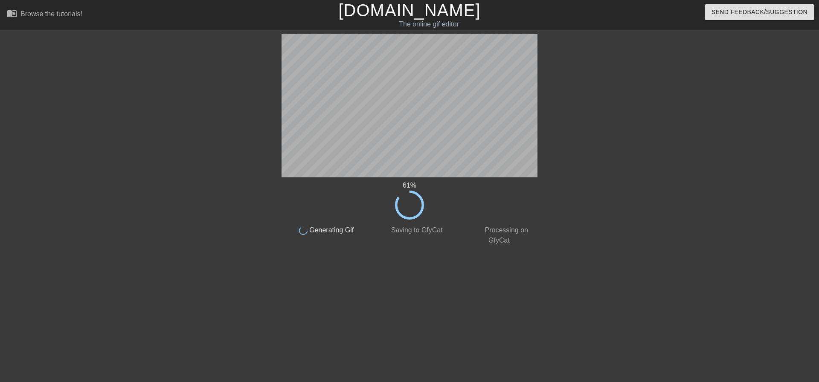
click at [187, 141] on div at bounding box center [207, 162] width 128 height 256
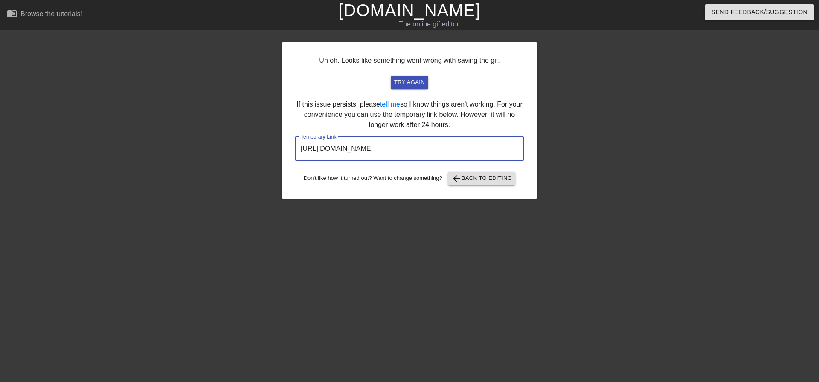
drag, startPoint x: 347, startPoint y: 155, endPoint x: 273, endPoint y: 164, distance: 74.8
click at [273, 164] on div "Uh oh. Looks like something went wrong with saving the gif. try again If this i…" at bounding box center [409, 162] width 819 height 256
